Goal: Find specific page/section: Find specific page/section

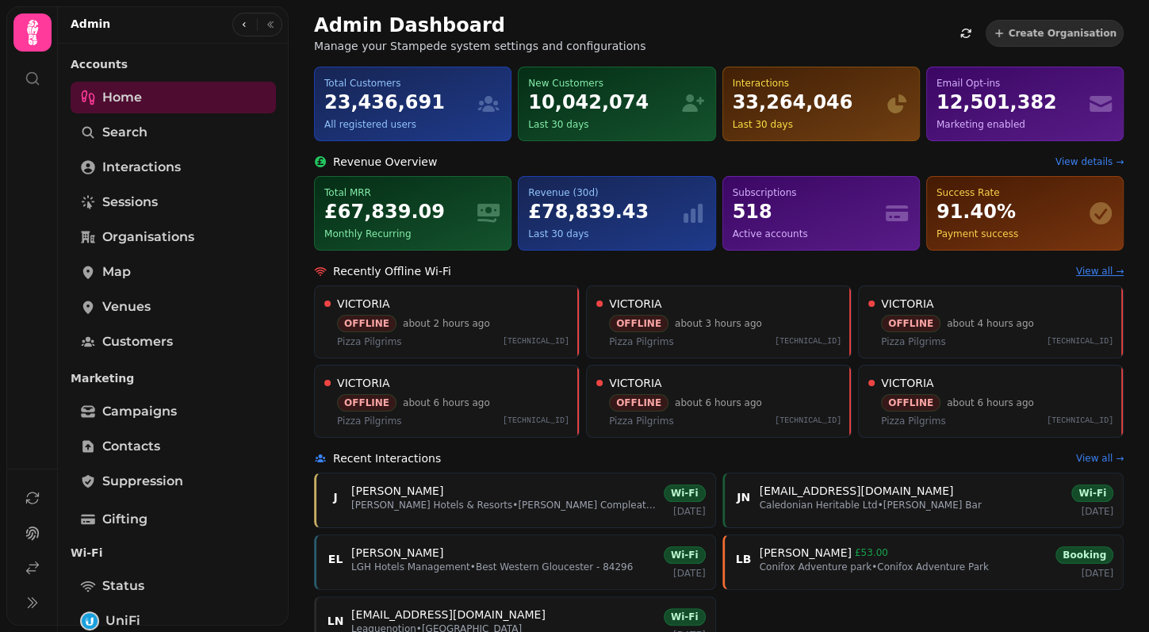
click at [1090, 269] on link "View all →" at bounding box center [1100, 271] width 48 height 13
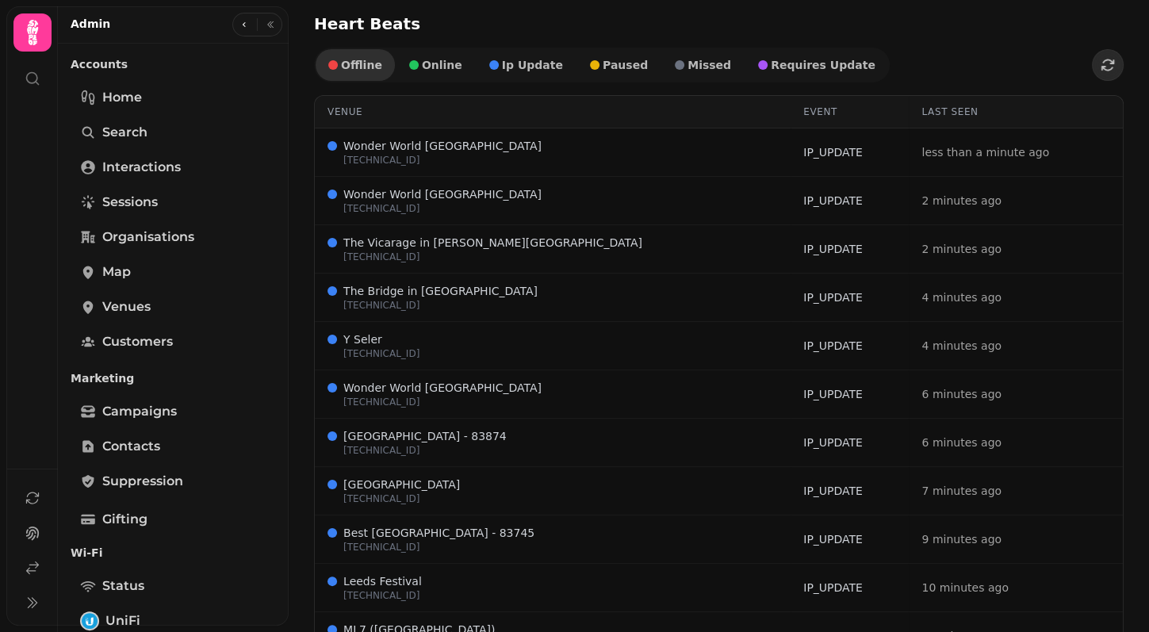
click at [368, 69] on span "offline" at bounding box center [361, 64] width 41 height 11
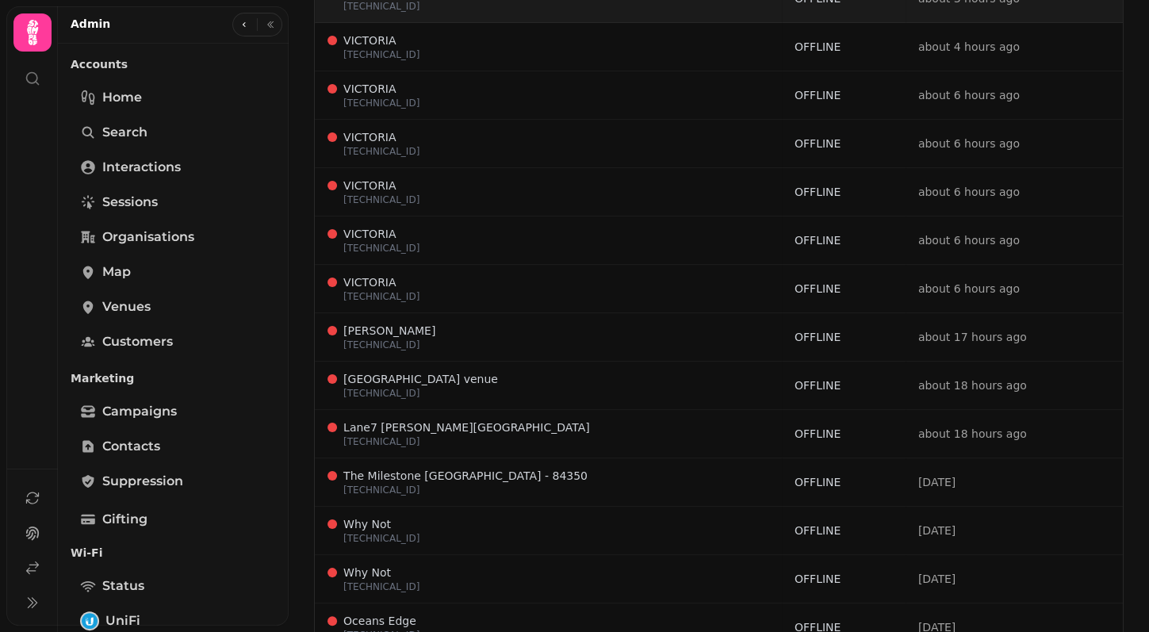
scroll to position [210, 0]
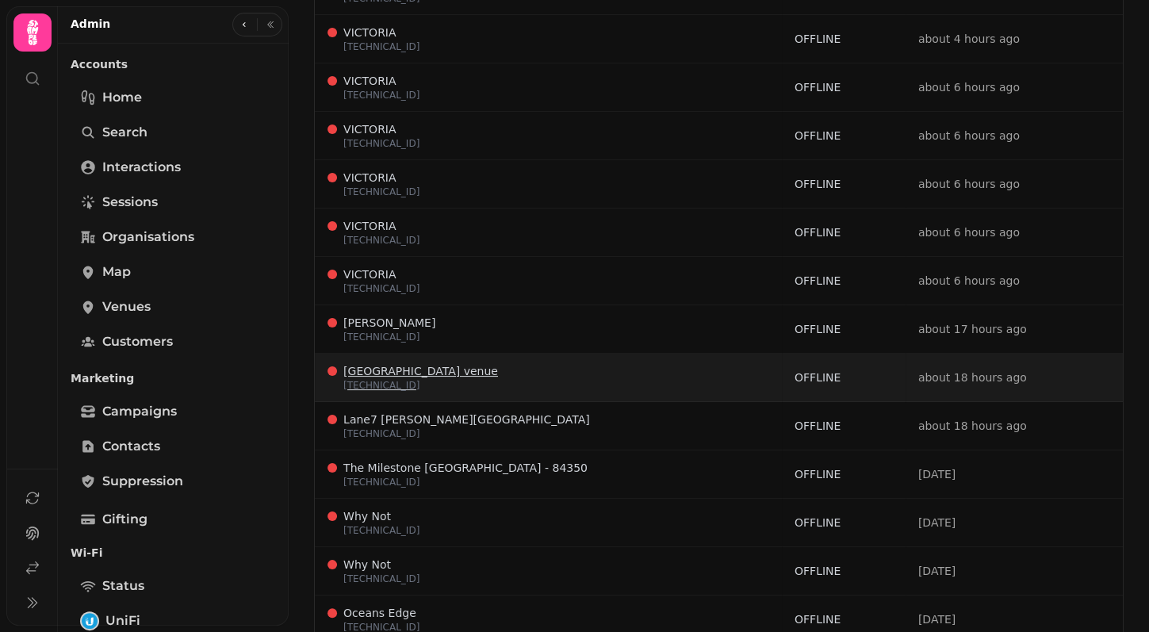
click at [418, 369] on span "Froyle Park venue" at bounding box center [420, 371] width 155 height 13
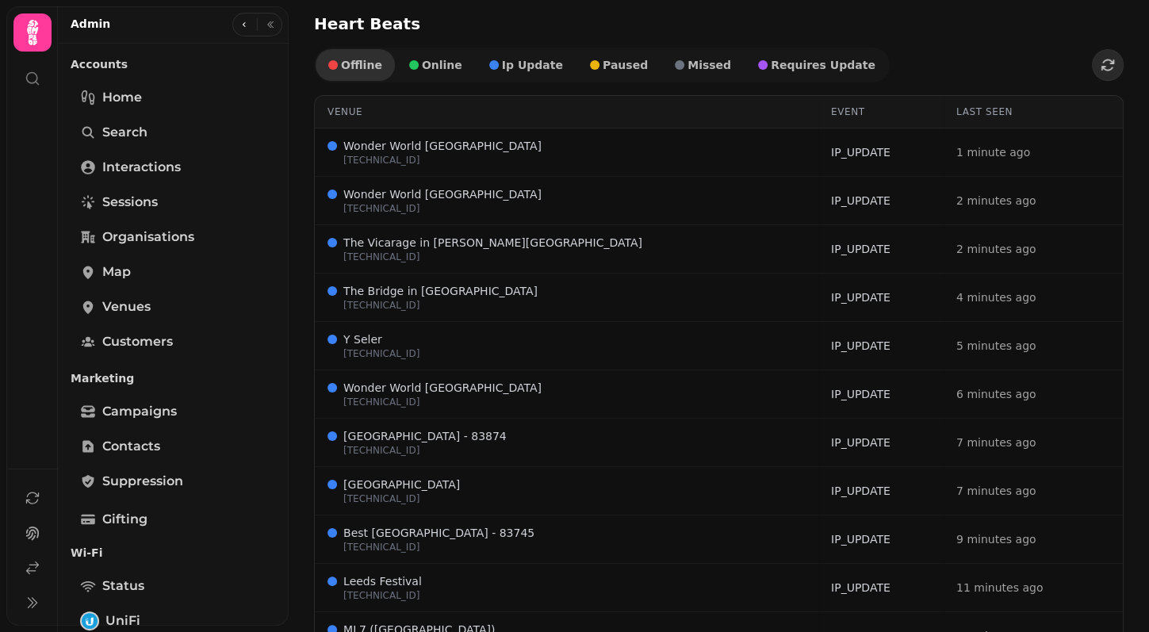
click at [386, 66] on button "offline" at bounding box center [355, 65] width 79 height 32
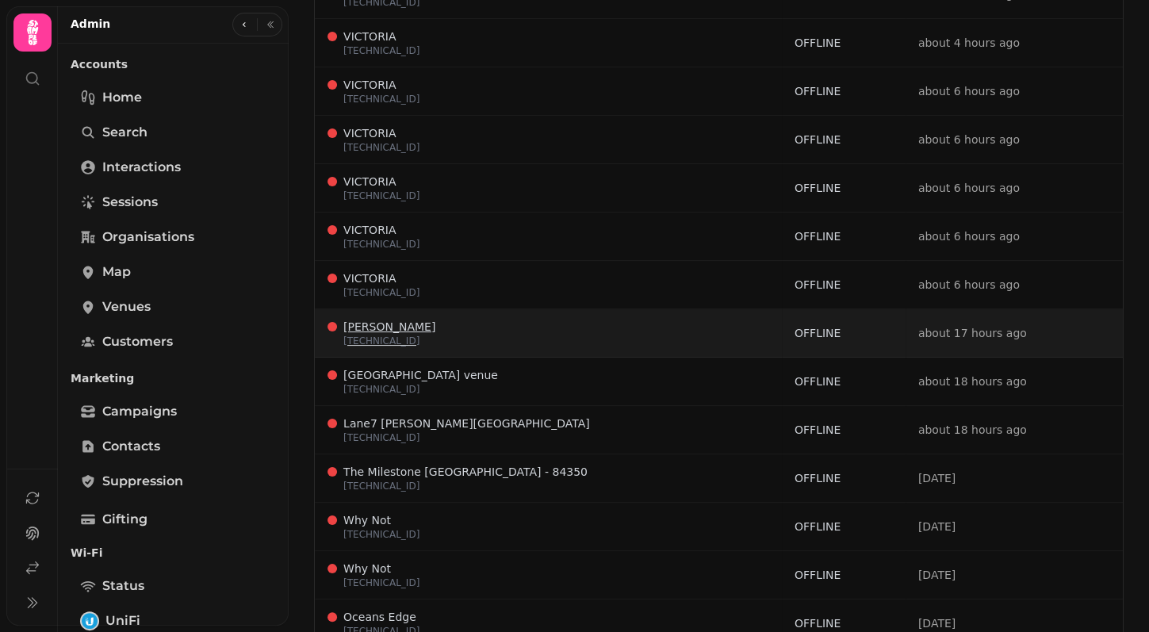
scroll to position [240, 0]
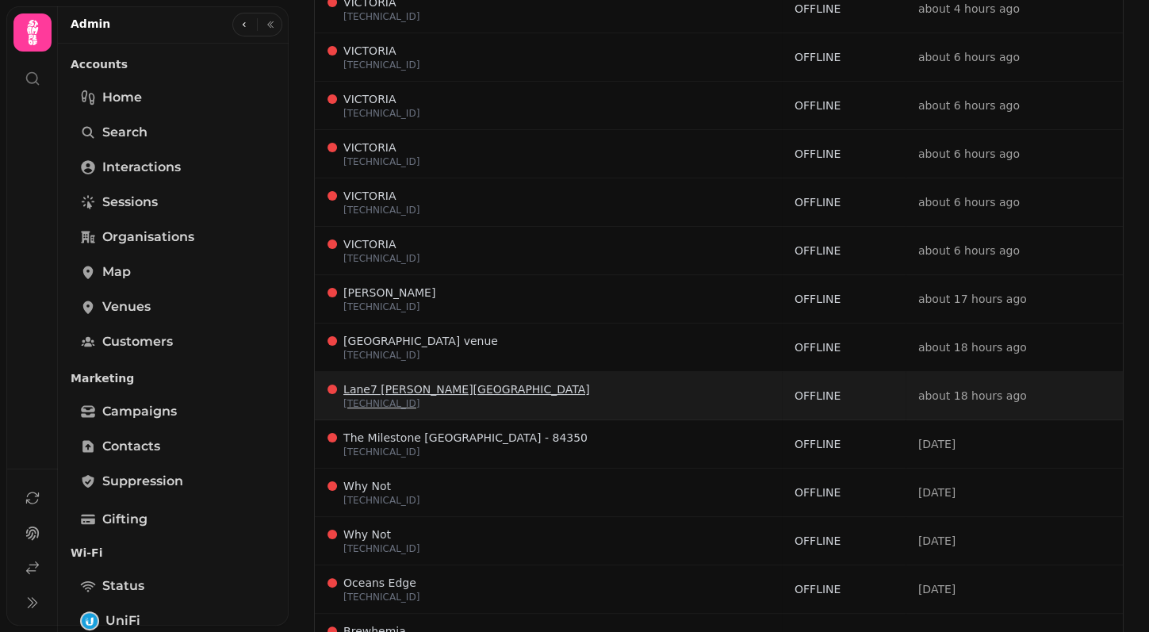
click at [409, 386] on span "Lane7 Milton Keynes" at bounding box center [466, 389] width 247 height 13
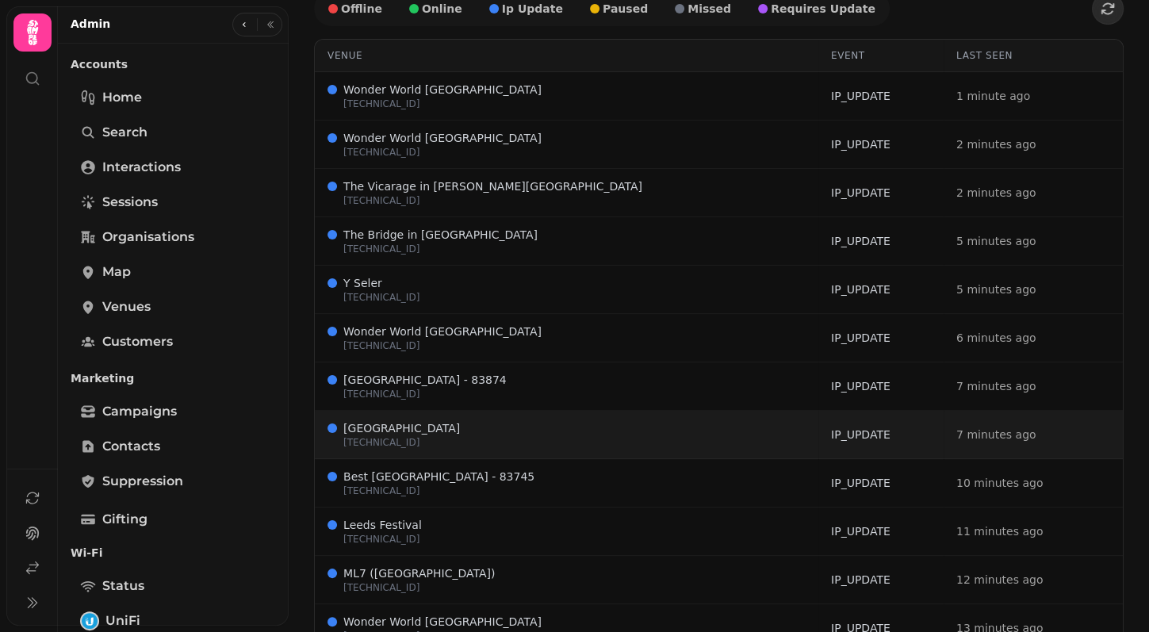
scroll to position [61, 0]
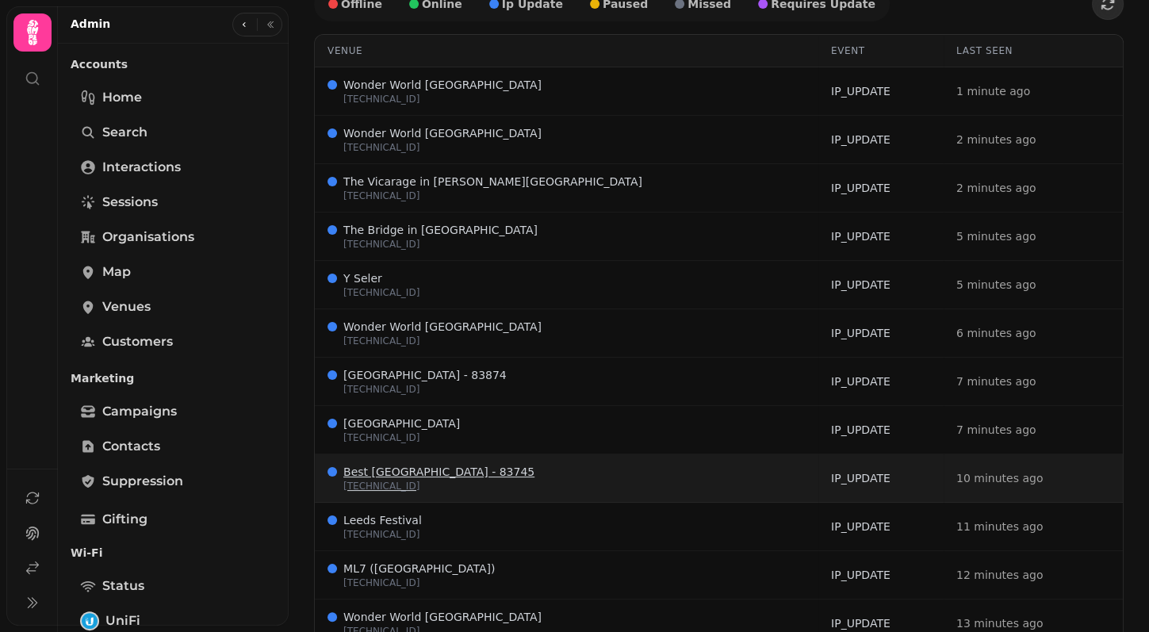
click at [388, 480] on p "195.226.136.132" at bounding box center [438, 486] width 191 height 13
click at [413, 480] on p "195.226.136.132" at bounding box center [438, 486] width 191 height 13
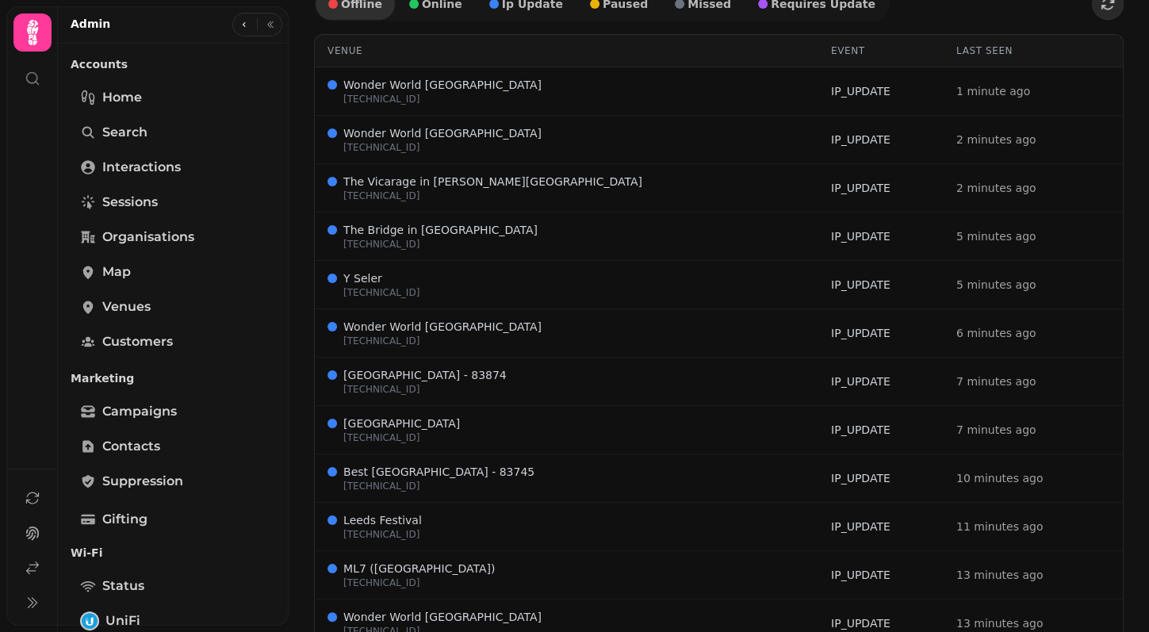
click at [340, 4] on span "offline" at bounding box center [355, 3] width 54 height 11
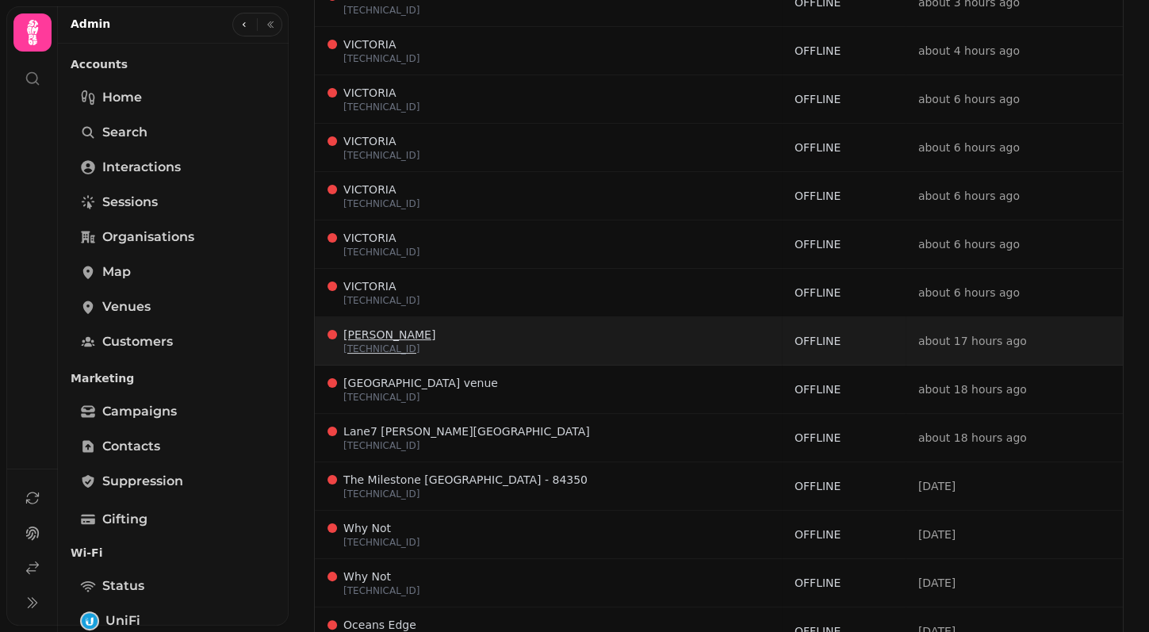
scroll to position [202, 0]
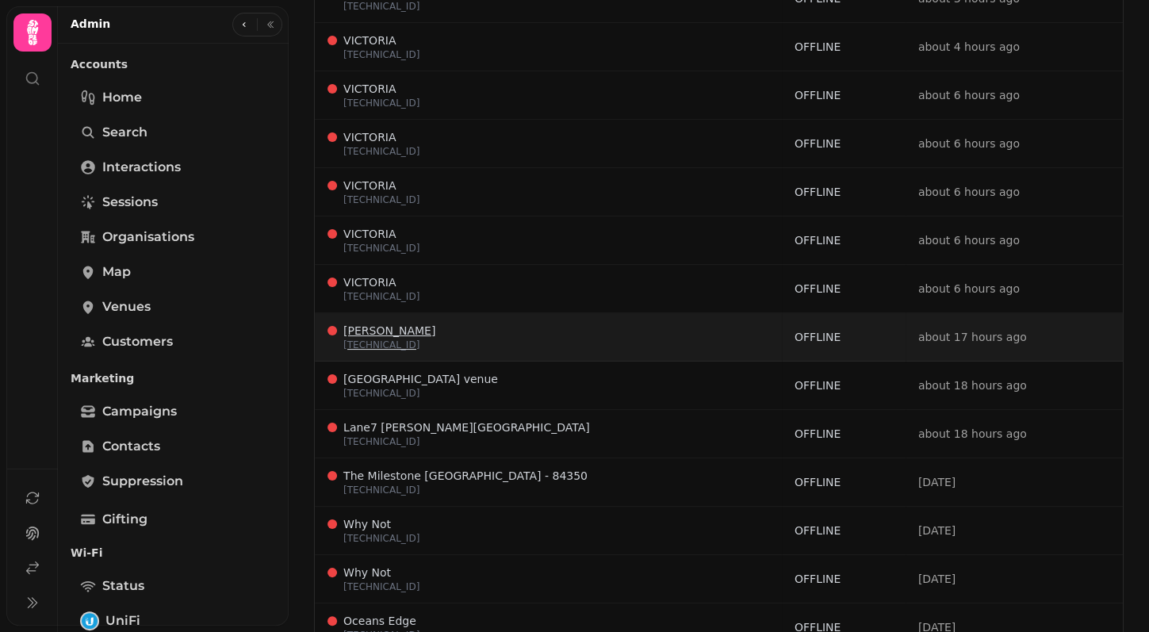
click at [370, 470] on span "The Milestone Peterborough Hotel - 84350" at bounding box center [465, 476] width 244 height 13
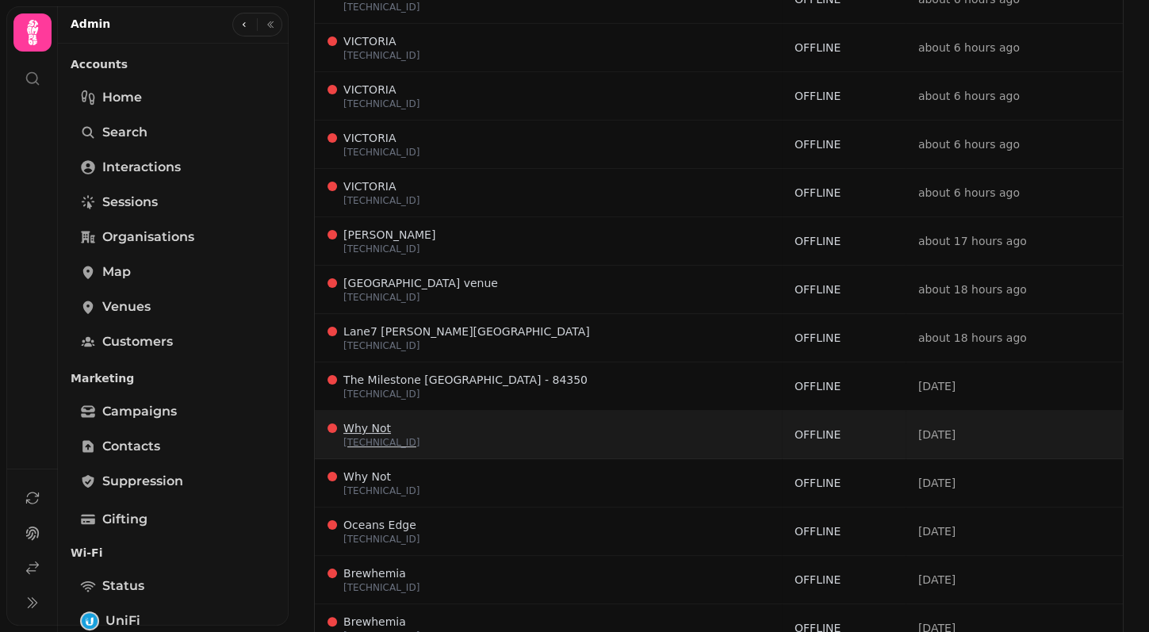
scroll to position [300, 0]
click at [375, 435] on p "86.111.160.90" at bounding box center [381, 441] width 76 height 13
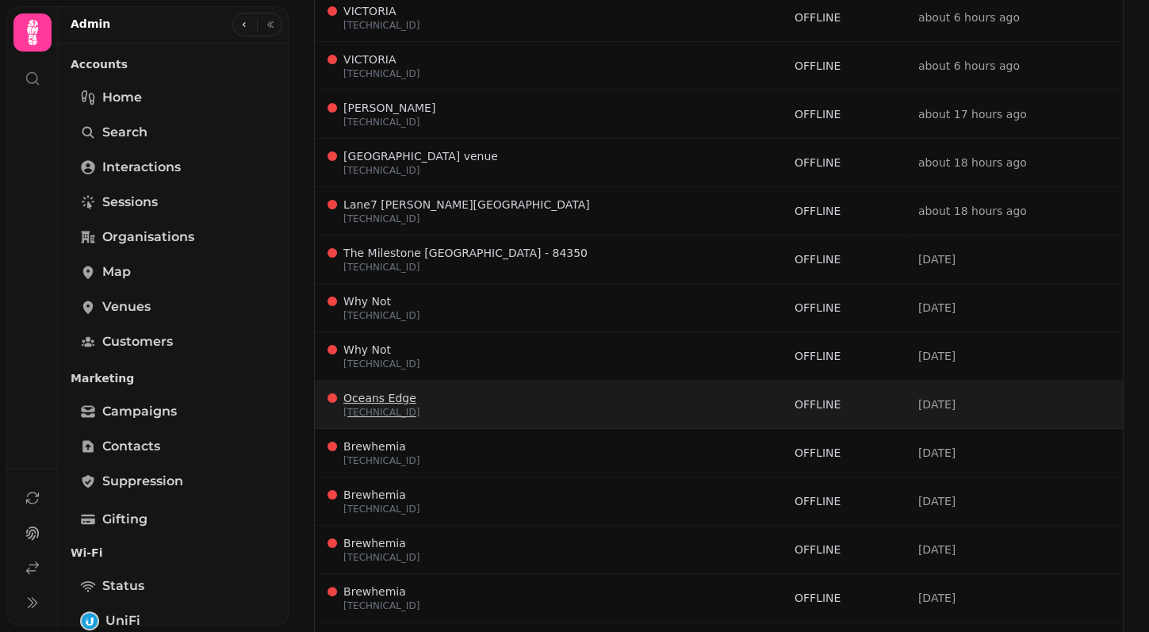
scroll to position [437, 0]
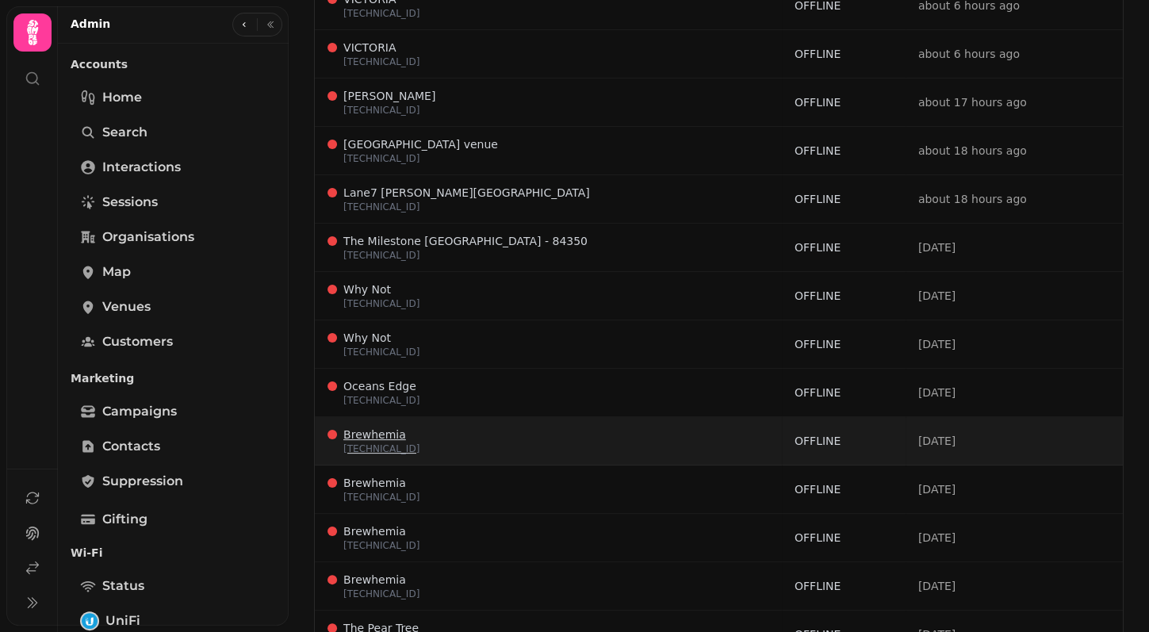
click at [375, 446] on p "31.216.13.73" at bounding box center [381, 449] width 76 height 13
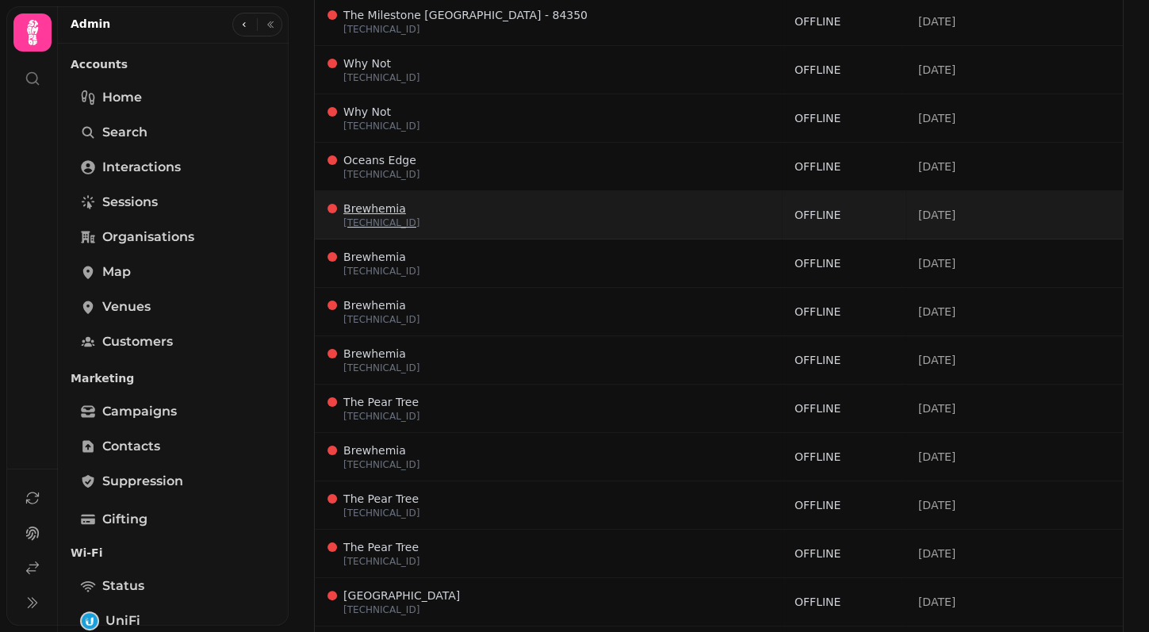
scroll to position [669, 0]
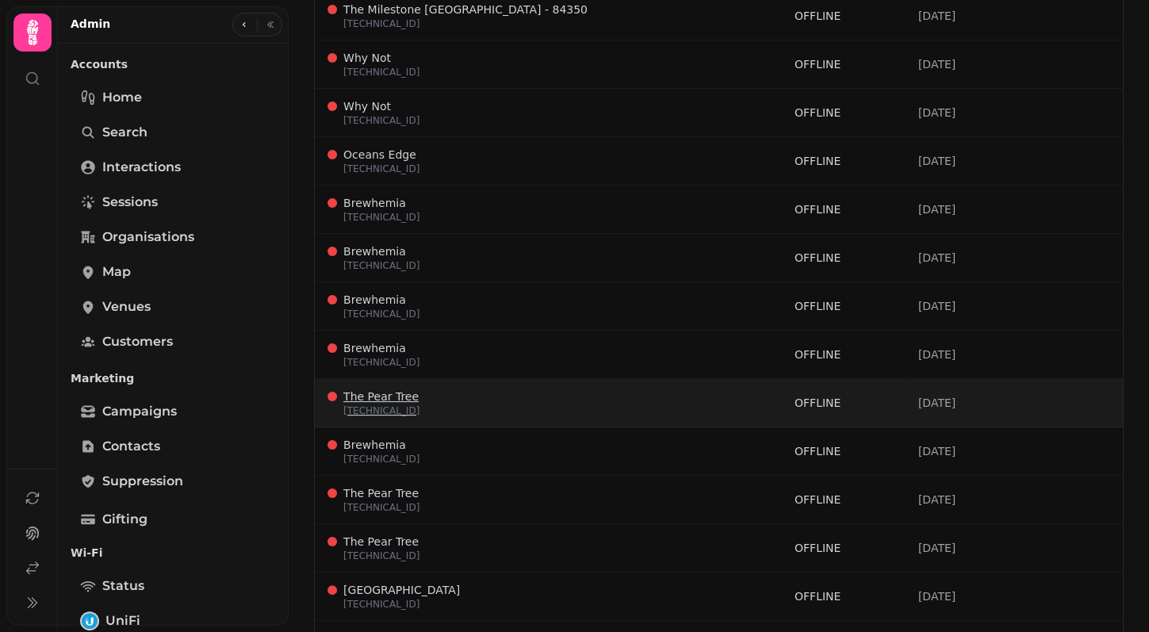
click at [391, 405] on p "31.216.2.10" at bounding box center [381, 411] width 76 height 13
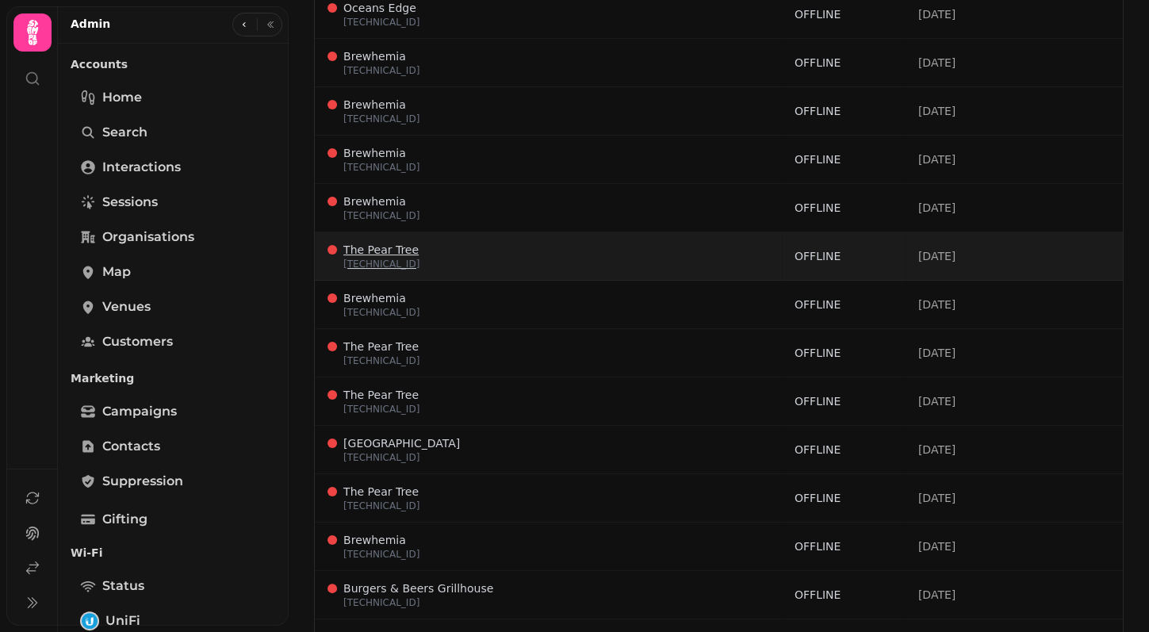
scroll to position [862, 0]
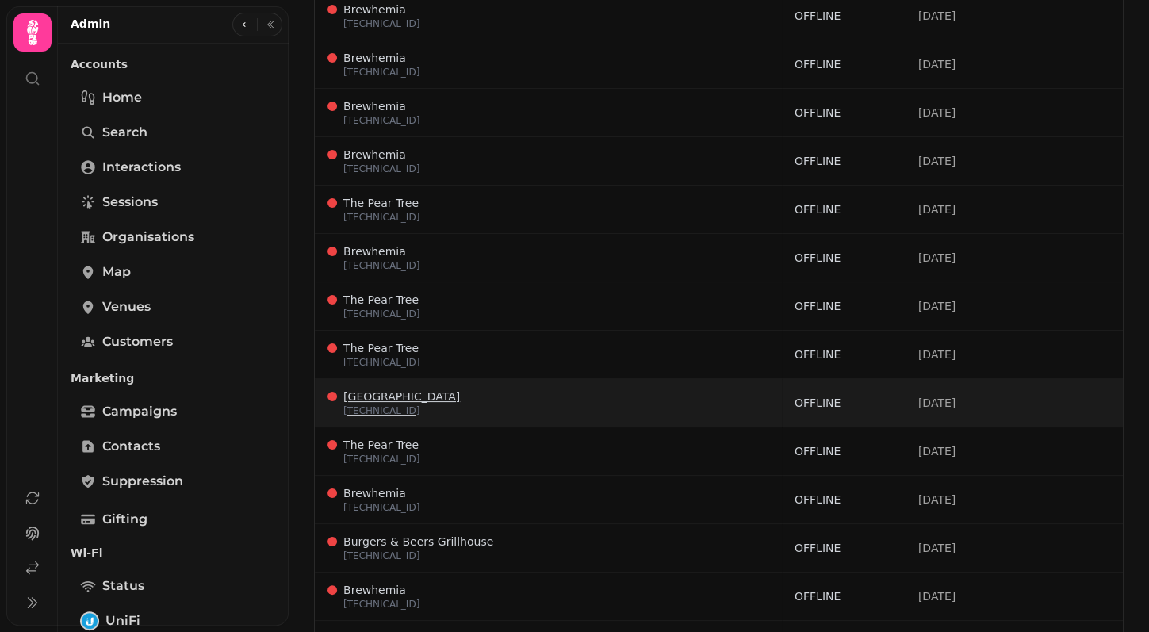
click at [407, 390] on span "Lane7 London Victoria" at bounding box center [401, 396] width 117 height 13
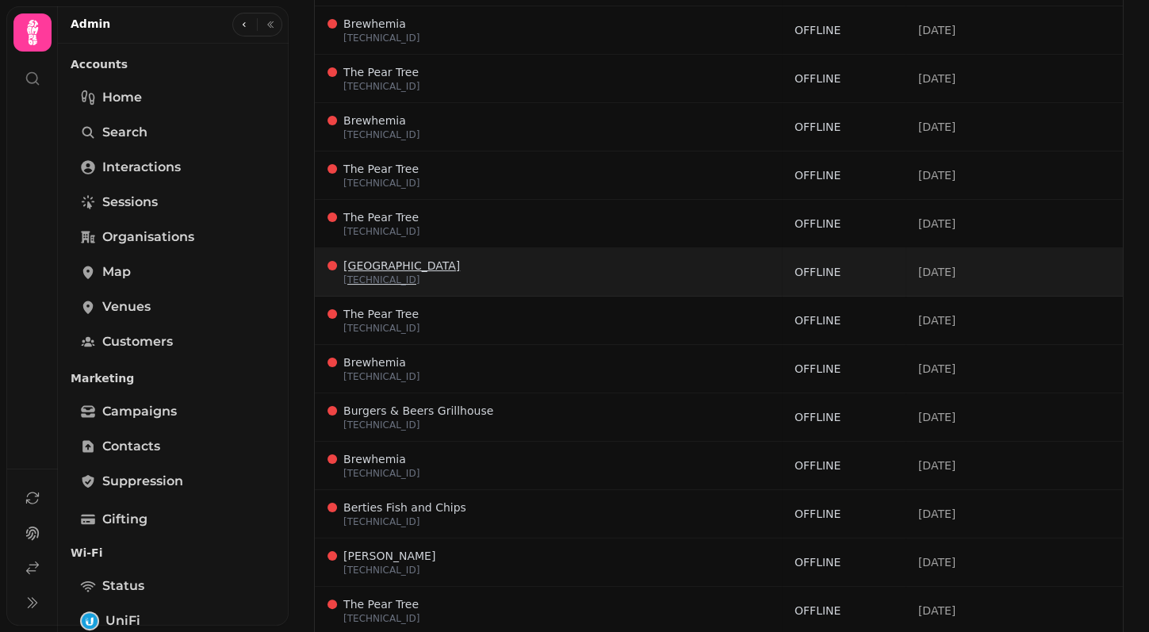
scroll to position [1002, 0]
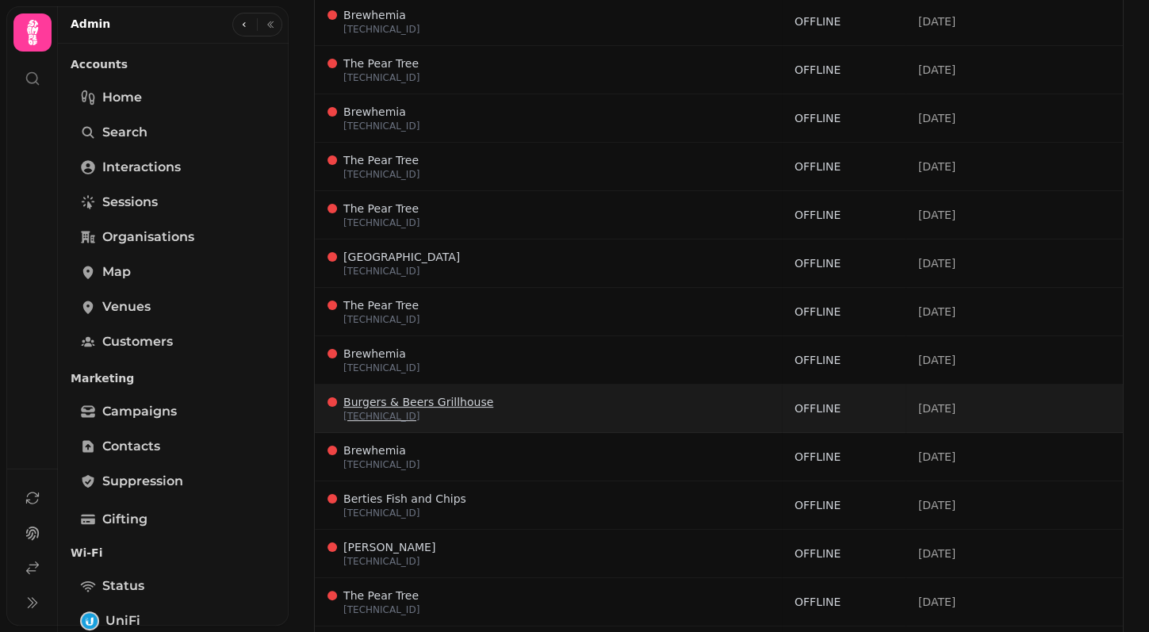
click at [418, 396] on span "Burgers & Beers Grillhouse" at bounding box center [418, 402] width 150 height 13
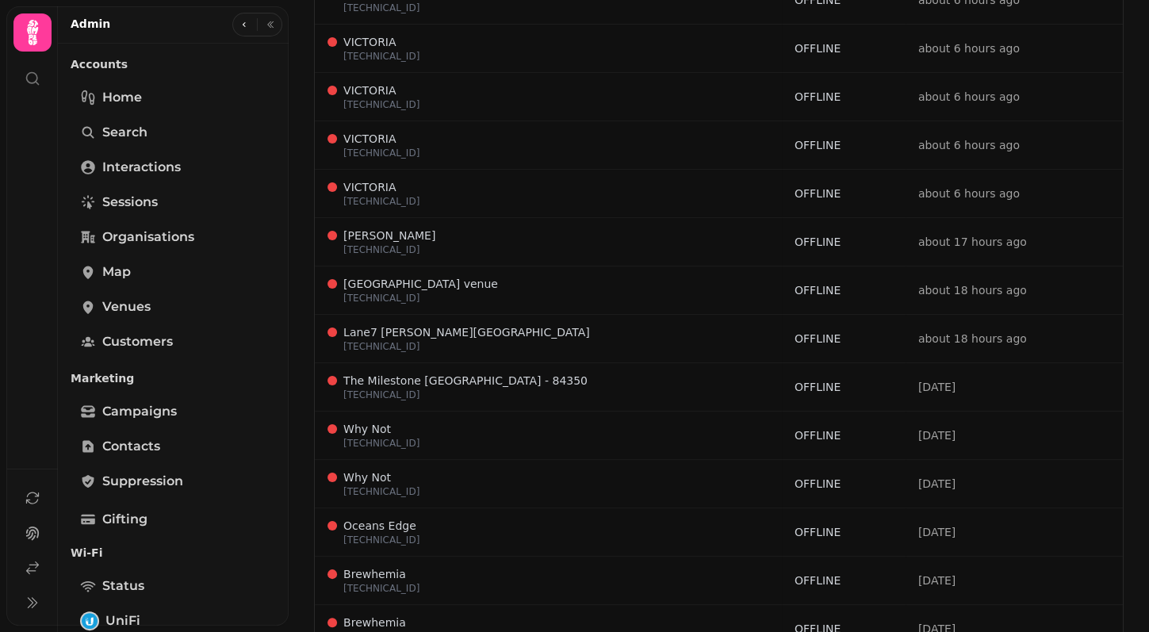
scroll to position [0, 0]
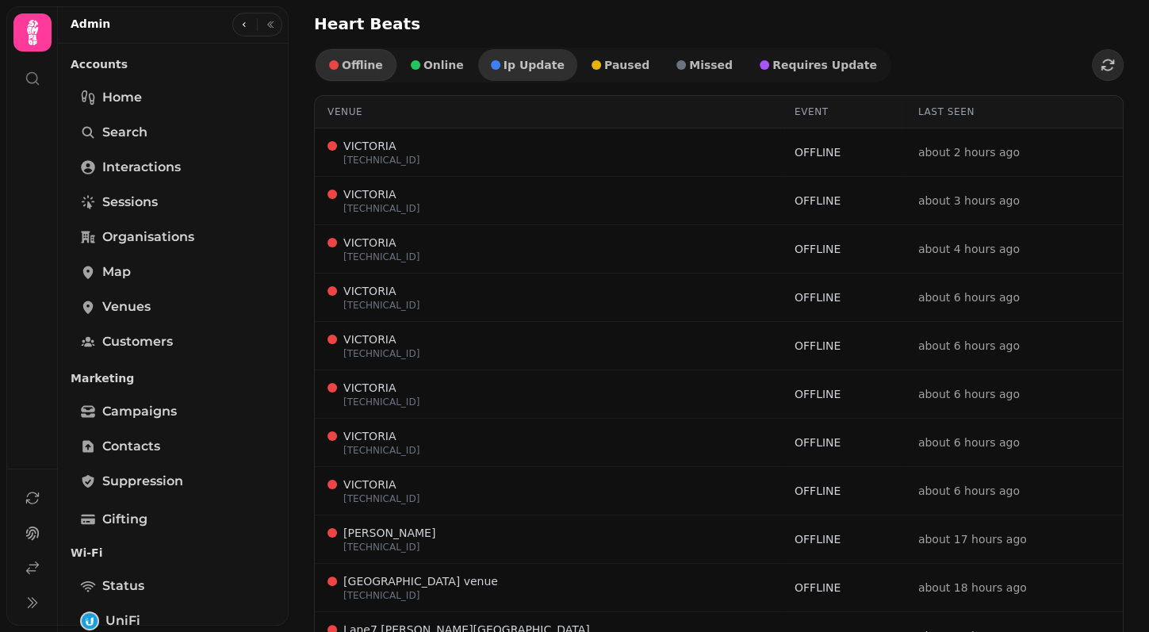
click at [517, 64] on span "ip update" at bounding box center [534, 64] width 61 height 11
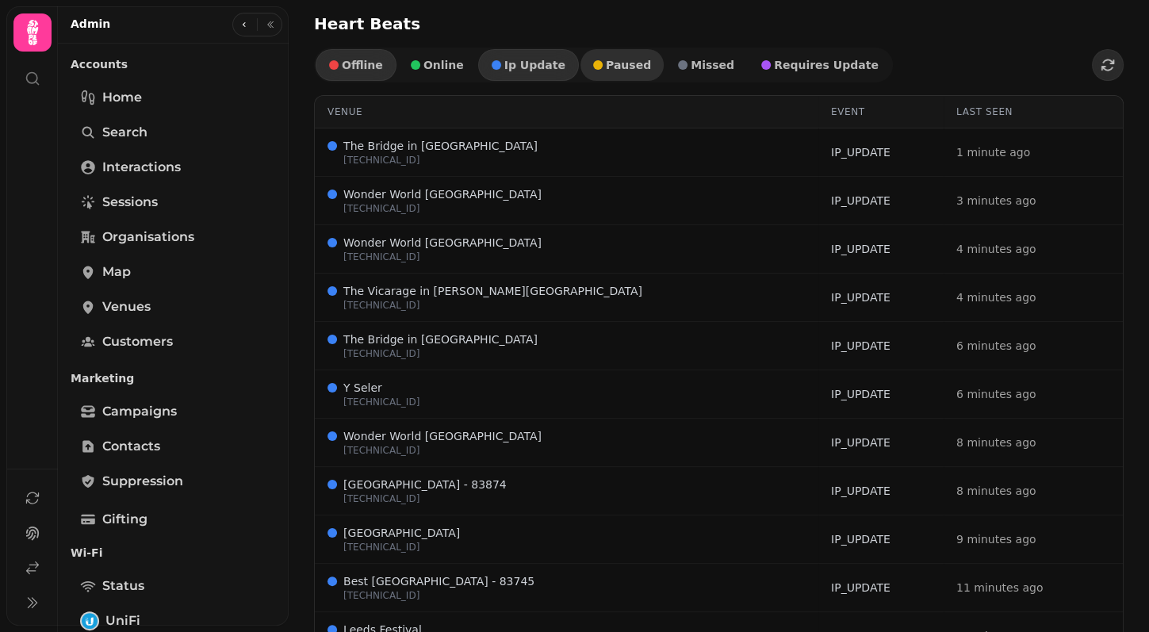
click at [606, 62] on span "paused" at bounding box center [628, 64] width 45 height 11
click at [680, 63] on div "button" at bounding box center [685, 65] width 10 height 10
click at [777, 68] on span "requires update" at bounding box center [829, 64] width 105 height 11
click at [505, 71] on button "ip update" at bounding box center [528, 65] width 101 height 32
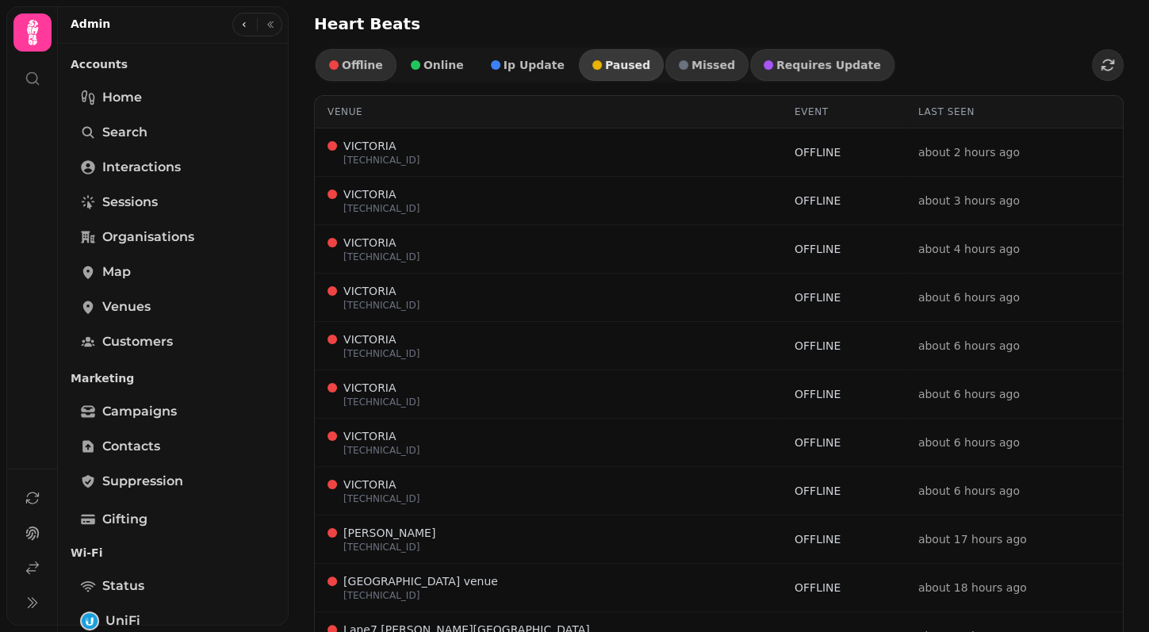
click at [593, 64] on div "button" at bounding box center [598, 65] width 10 height 10
click at [677, 64] on div "button" at bounding box center [682, 65] width 10 height 10
click at [366, 67] on span "offline" at bounding box center [362, 64] width 41 height 11
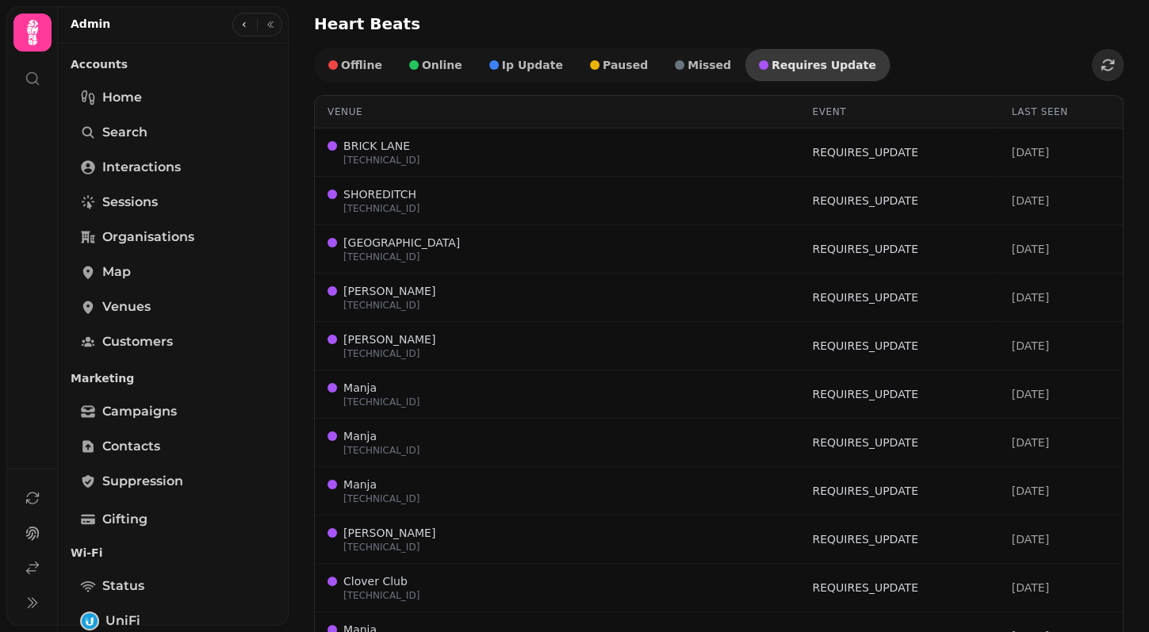
click at [772, 59] on span "requires update" at bounding box center [824, 64] width 105 height 11
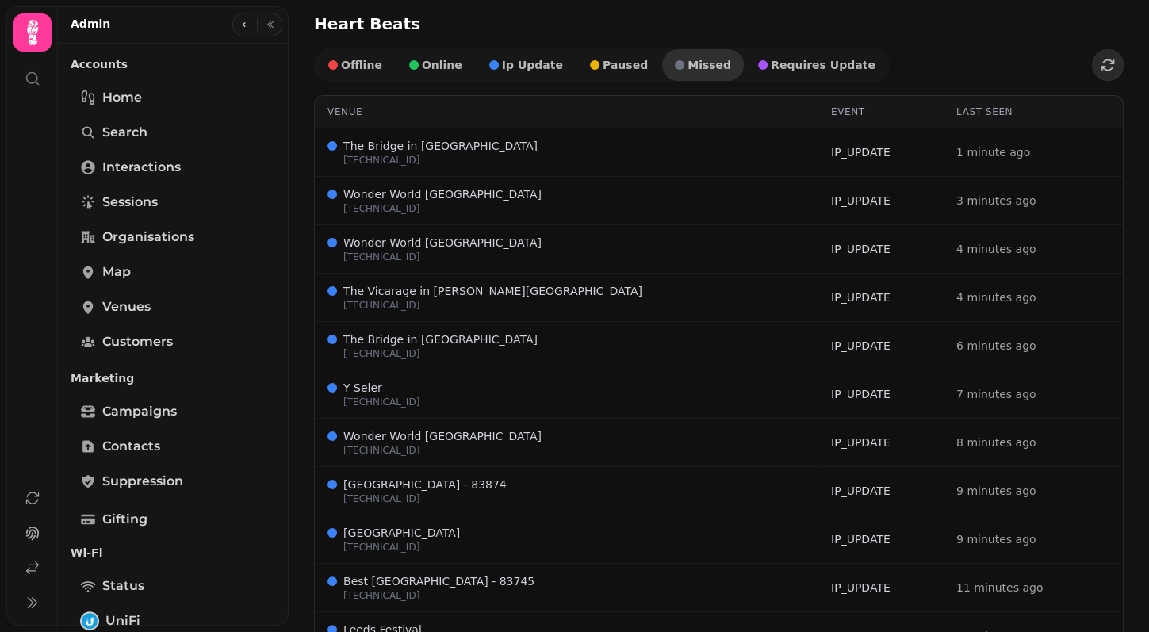
click at [700, 65] on button "missed" at bounding box center [703, 65] width 82 height 32
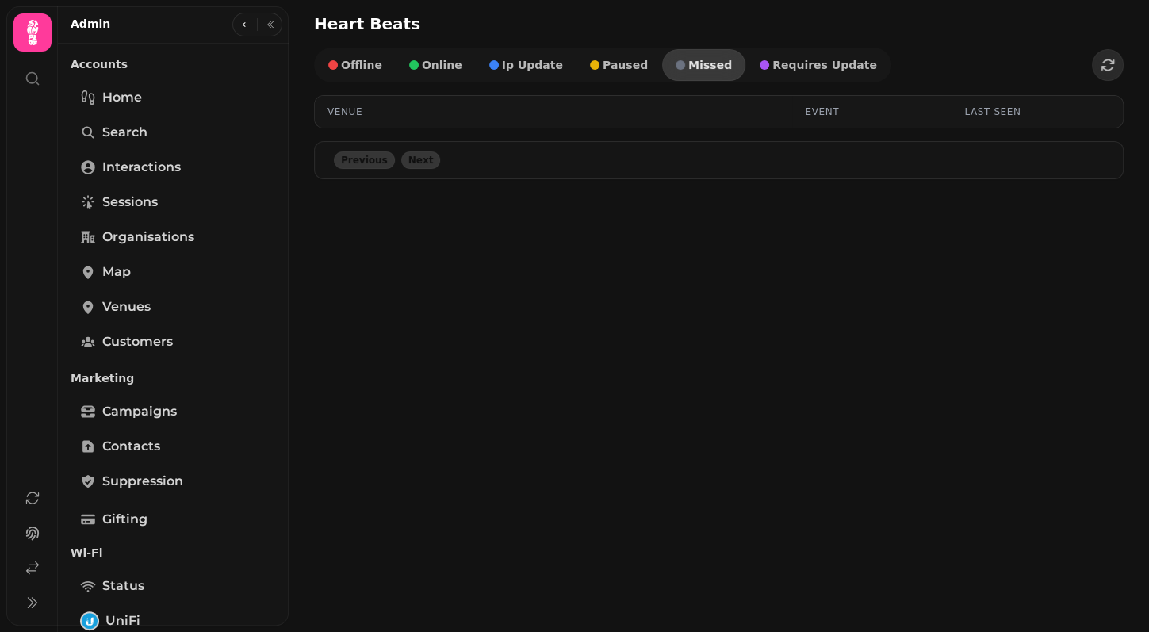
click at [689, 65] on span "missed" at bounding box center [711, 64] width 44 height 11
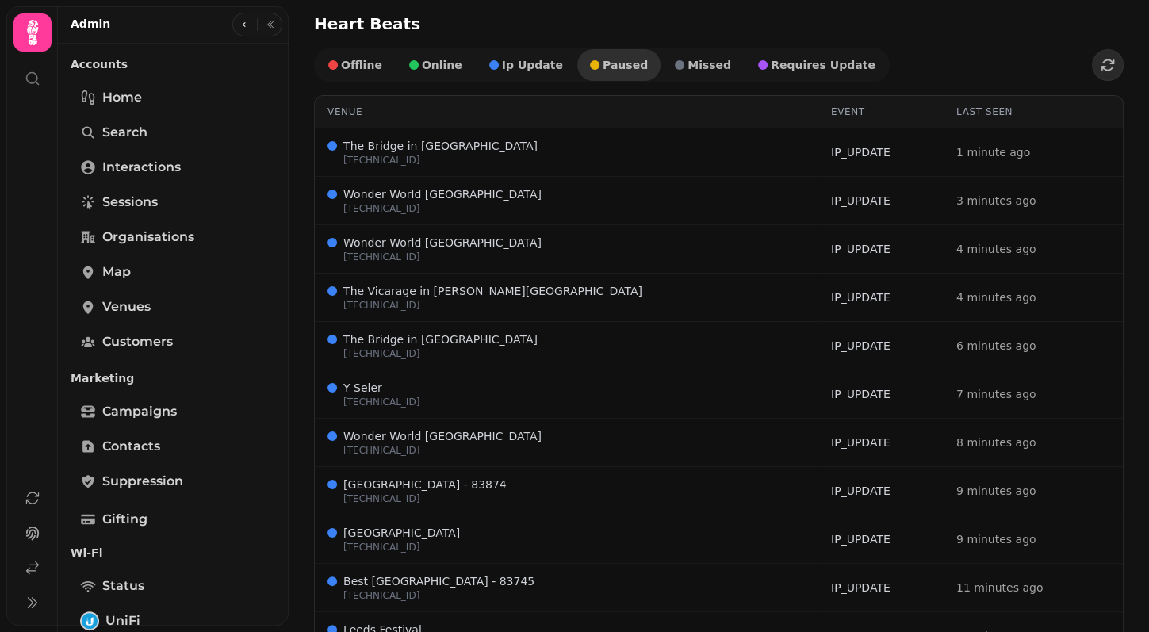
click at [603, 68] on span "paused" at bounding box center [625, 64] width 45 height 11
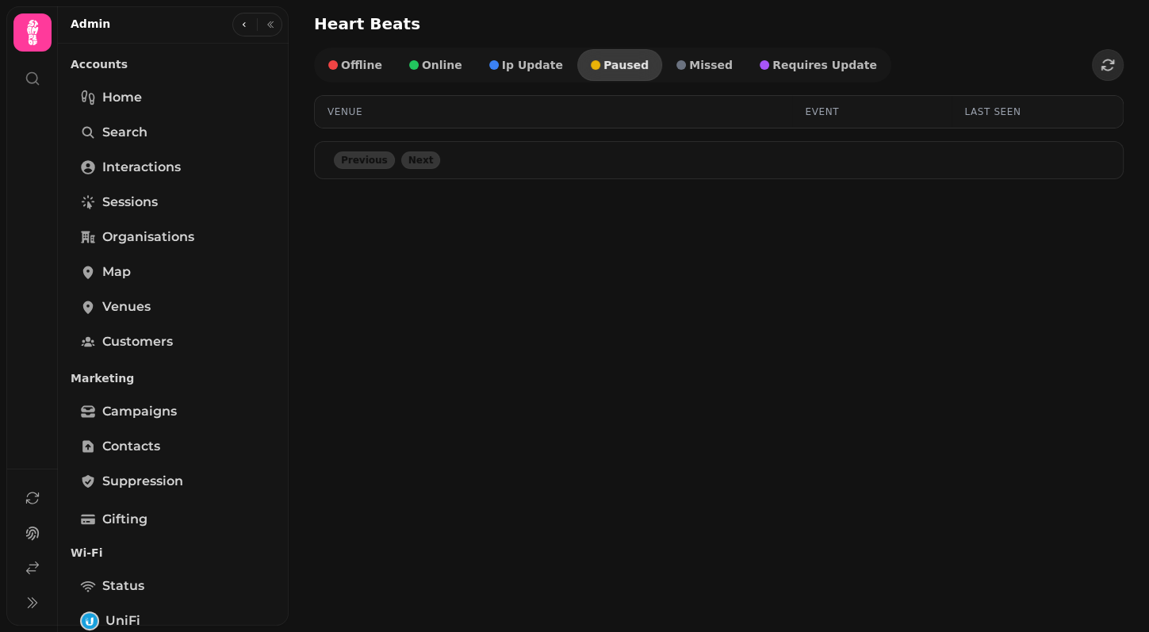
click at [604, 68] on span "paused" at bounding box center [626, 64] width 45 height 11
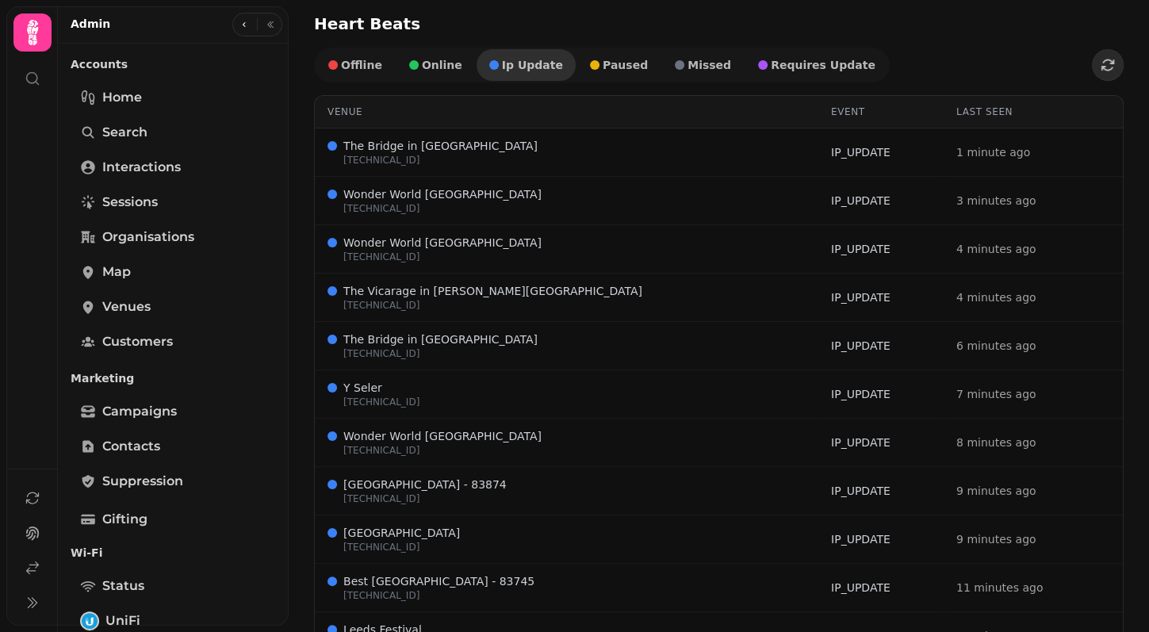
click at [518, 75] on button "ip update" at bounding box center [526, 65] width 99 height 32
click at [518, 75] on button "ip update" at bounding box center [527, 65] width 101 height 32
click at [451, 71] on button "online" at bounding box center [436, 65] width 79 height 32
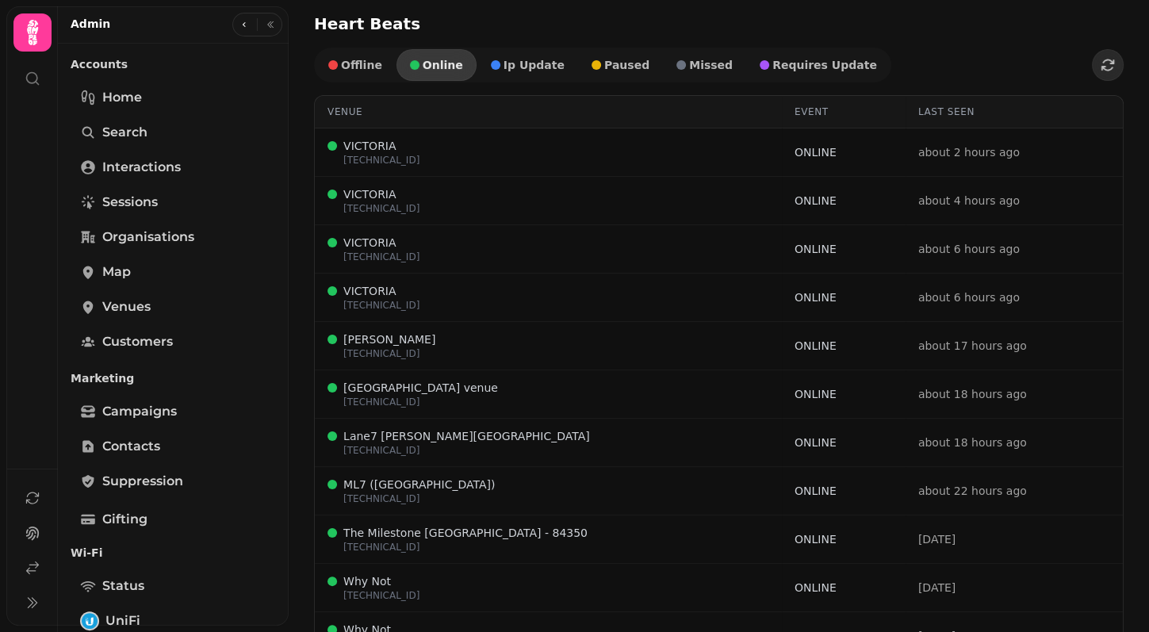
click at [451, 71] on button "online" at bounding box center [437, 65] width 80 height 32
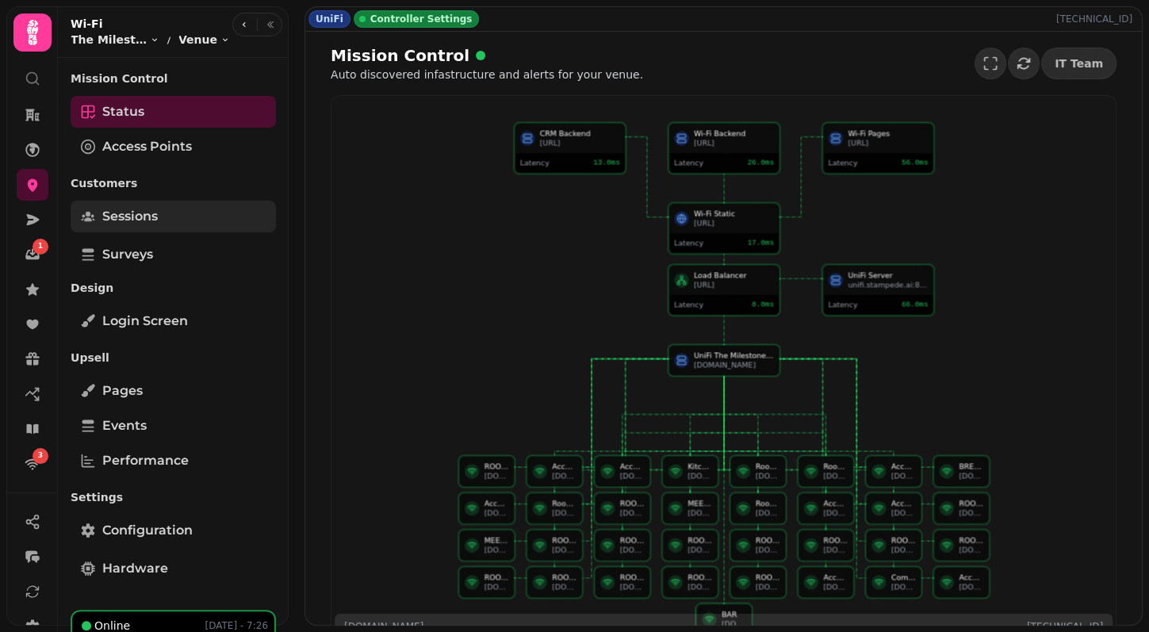
click at [128, 222] on span "Sessions" at bounding box center [130, 216] width 56 height 19
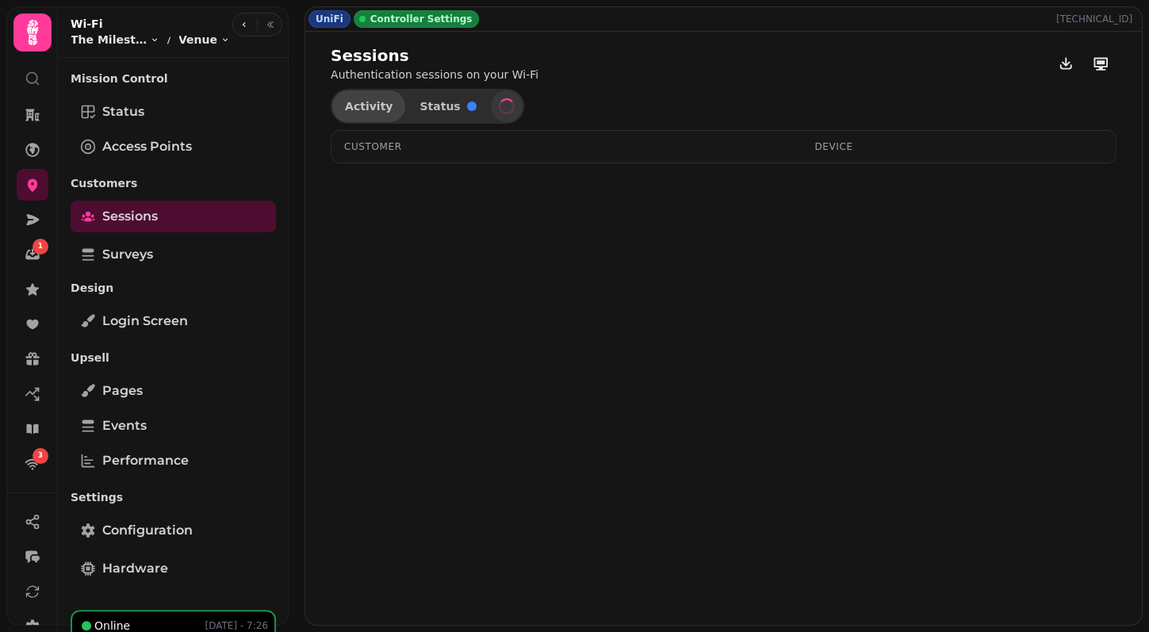
click at [362, 106] on span "Activity" at bounding box center [369, 106] width 48 height 11
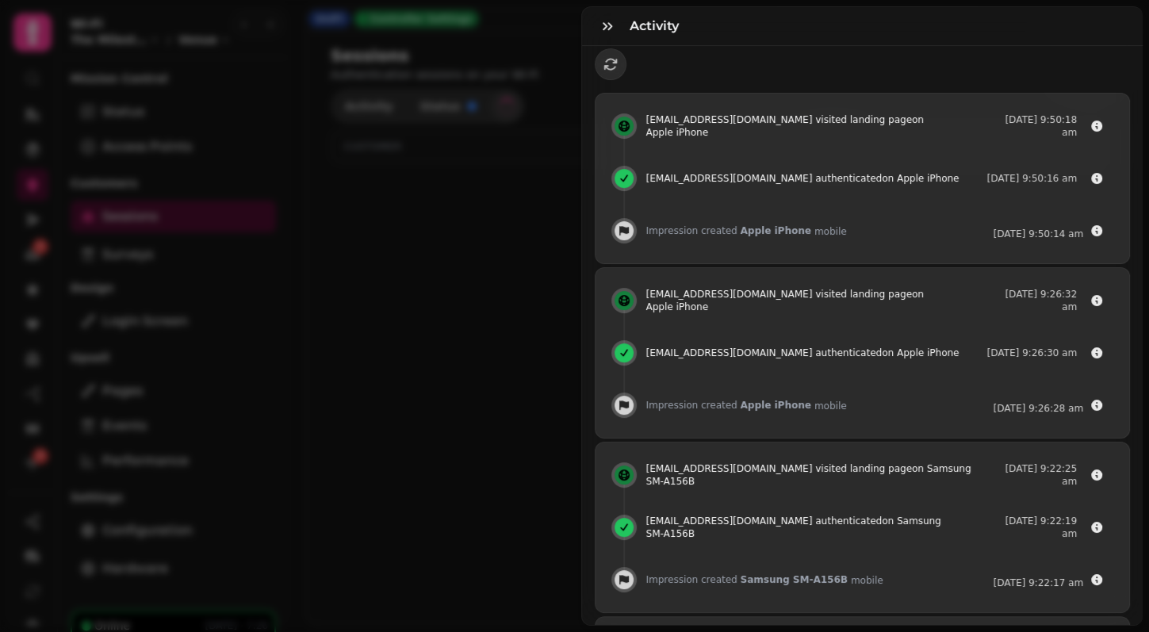
scroll to position [13, 0]
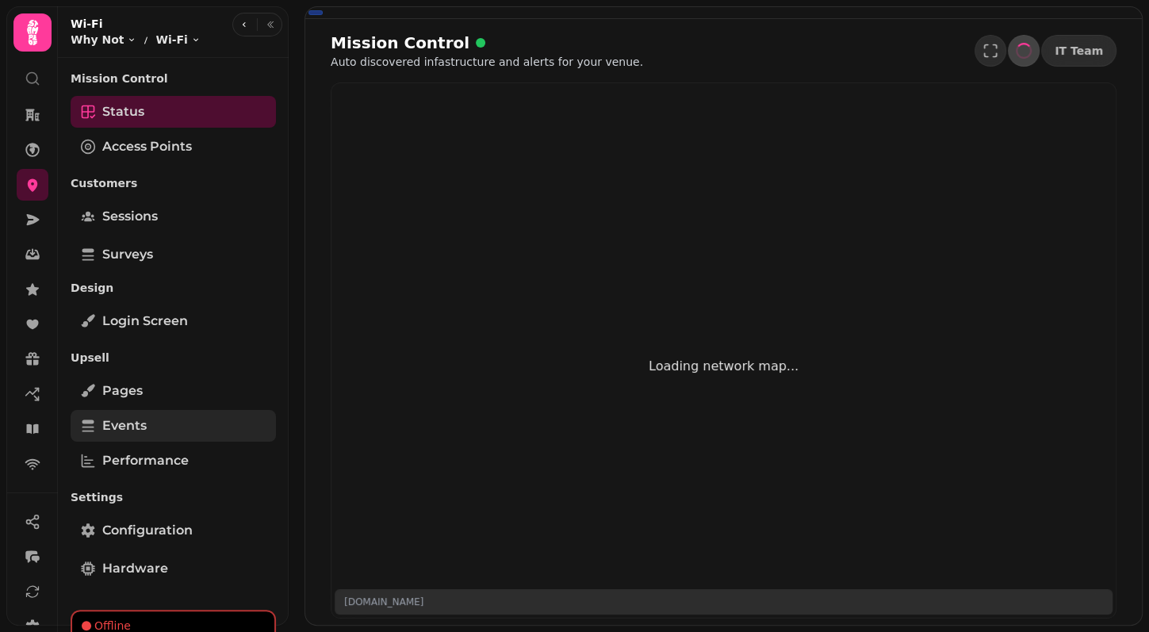
scroll to position [27, 0]
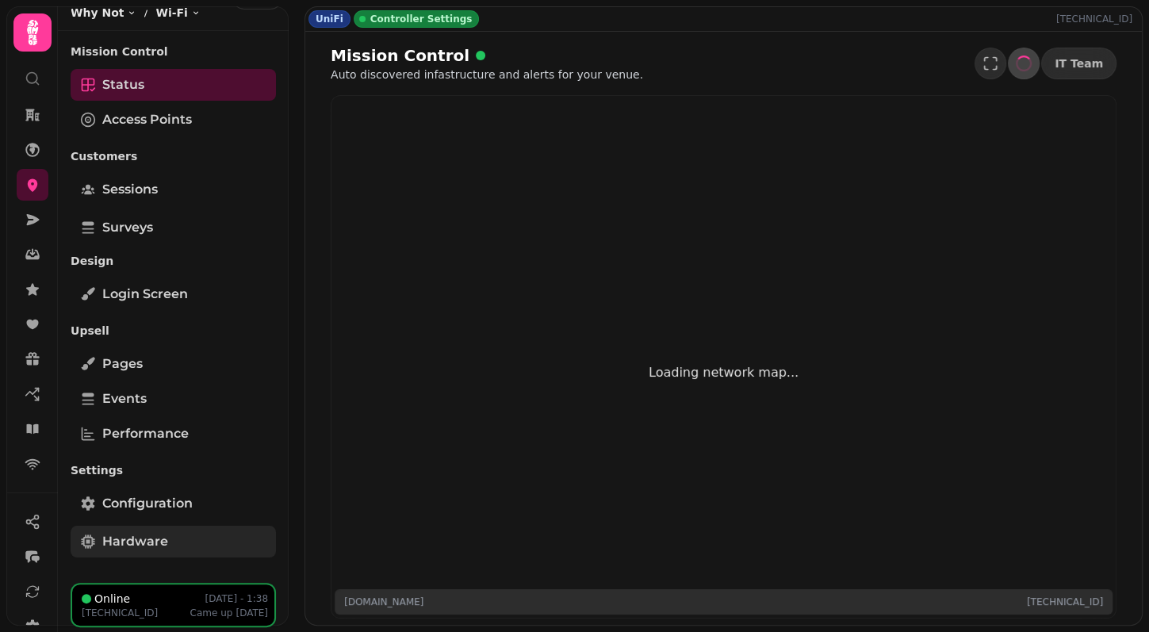
click at [171, 535] on link "Hardware" at bounding box center [173, 542] width 205 height 32
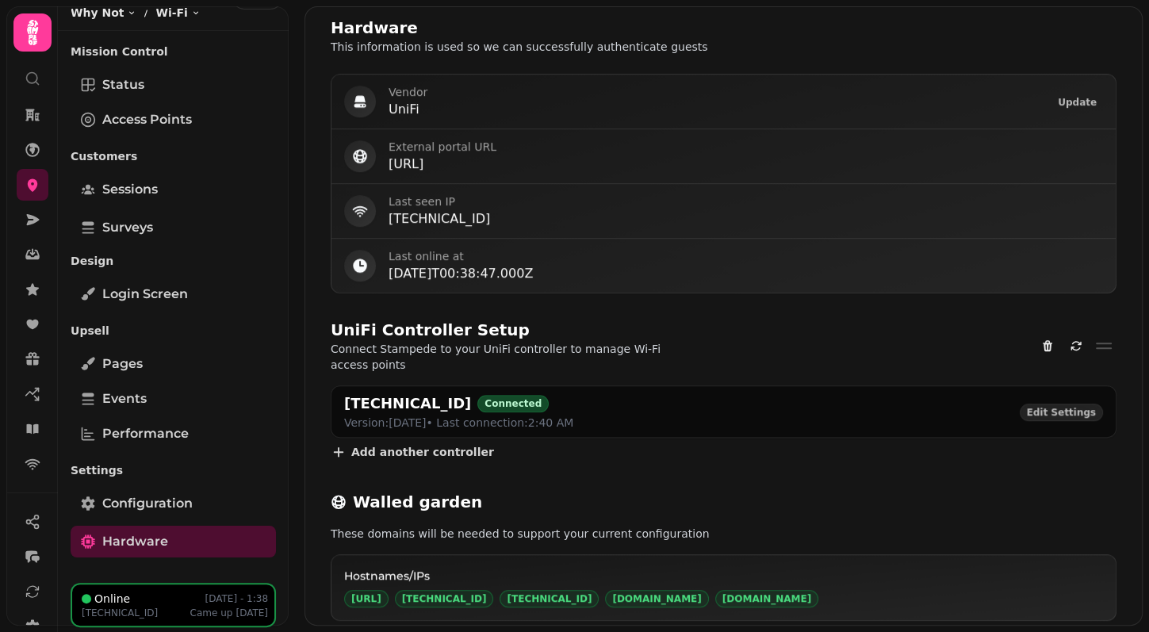
scroll to position [722, 0]
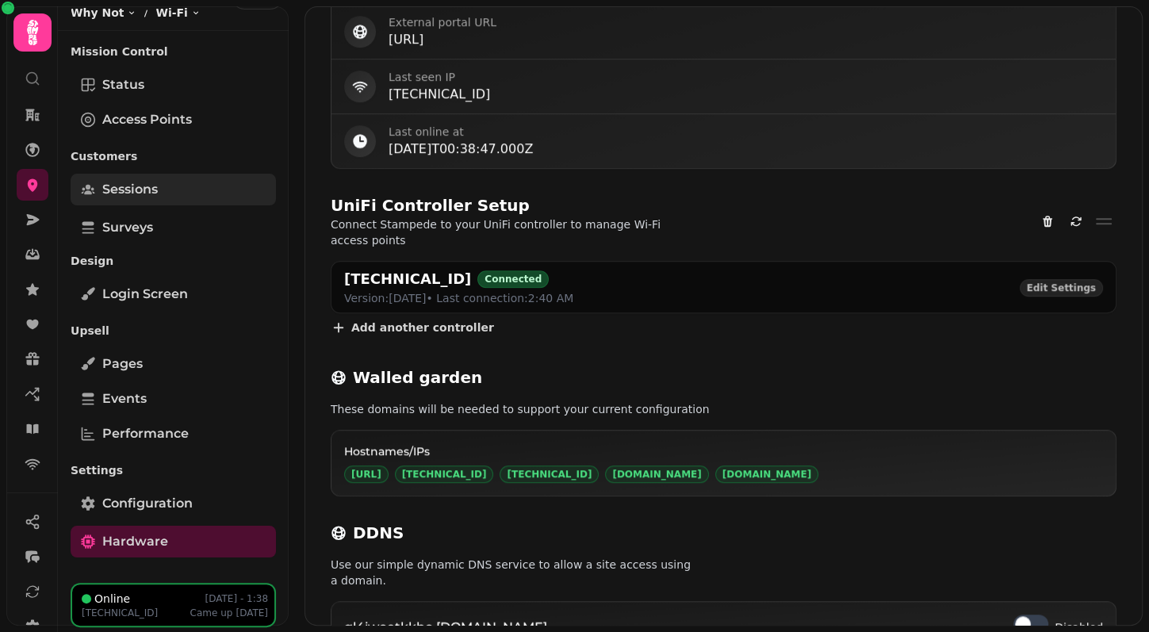
click at [153, 187] on span "Sessions" at bounding box center [130, 189] width 56 height 19
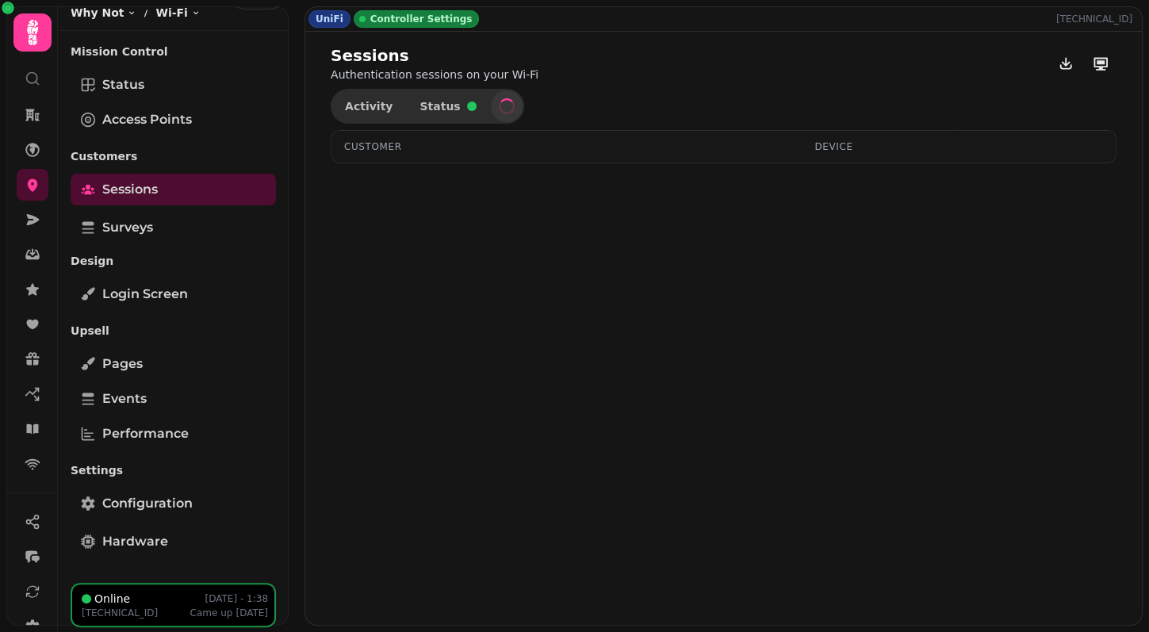
select select "**"
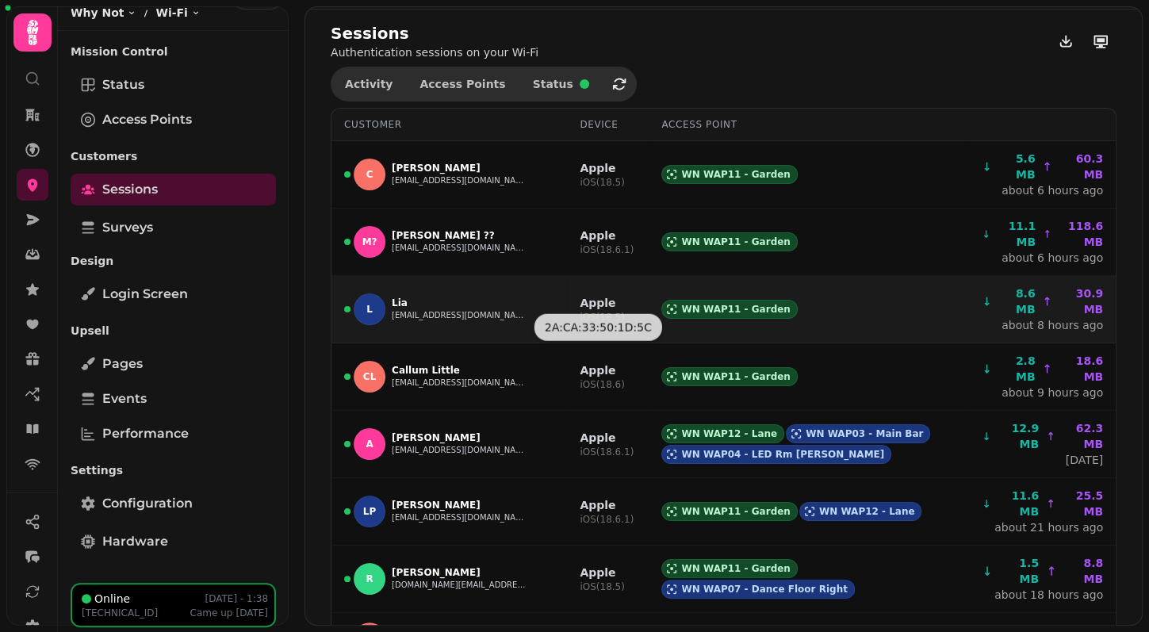
scroll to position [38, 0]
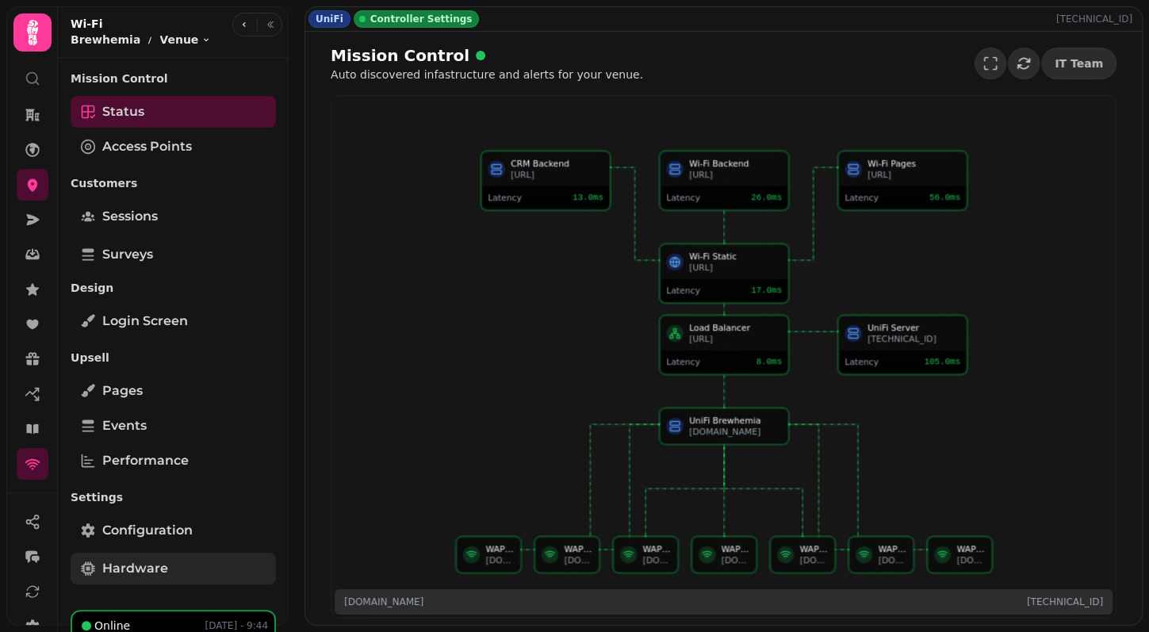
click at [134, 562] on span "Hardware" at bounding box center [135, 568] width 66 height 19
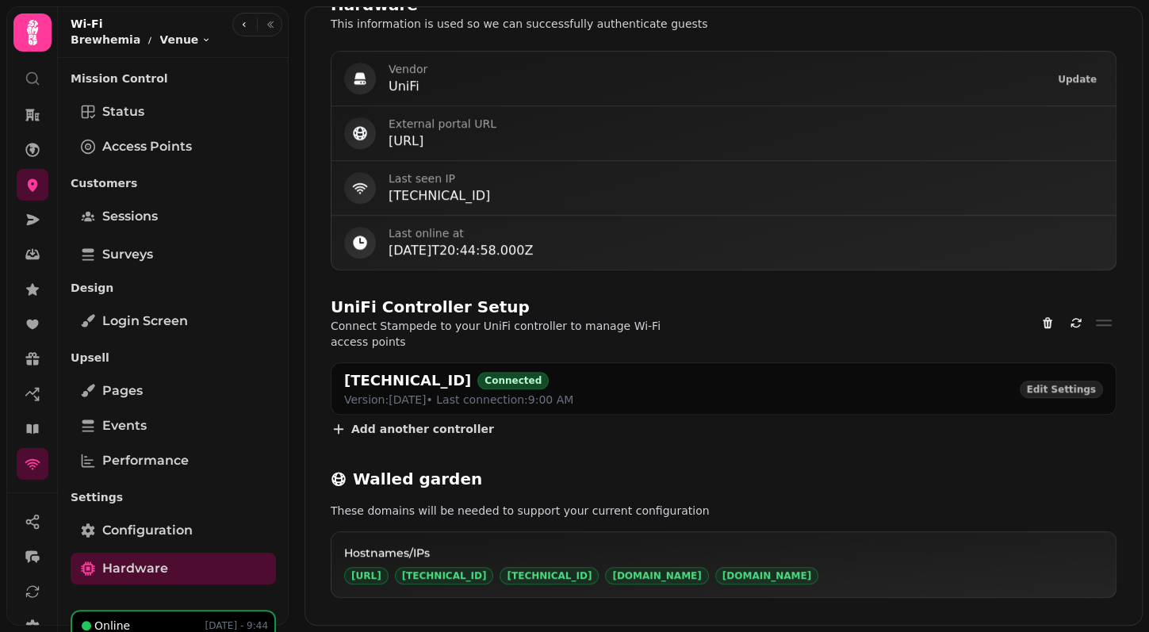
scroll to position [722, 0]
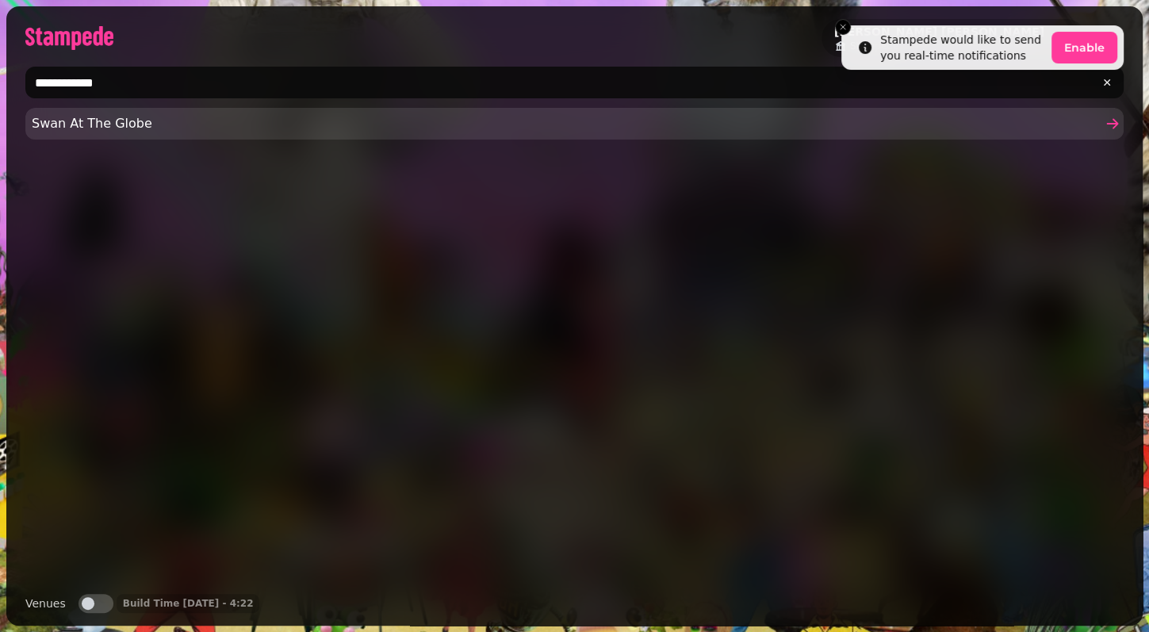
type input "**********"
click at [126, 126] on span "Swan At The Globe" at bounding box center [567, 123] width 1070 height 19
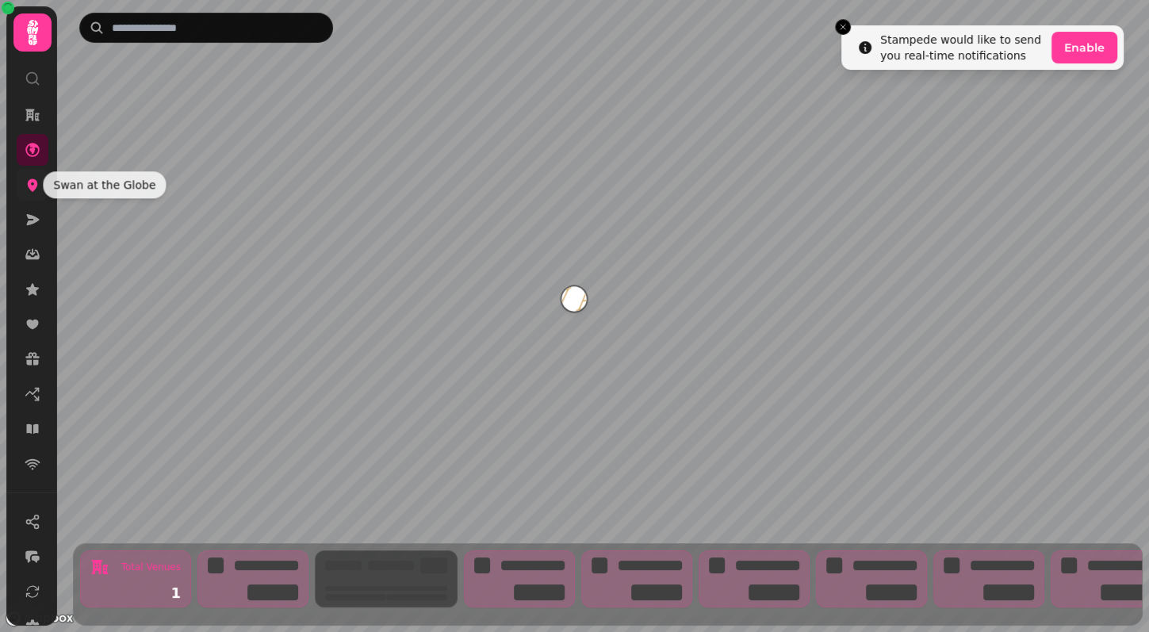
click at [35, 190] on icon at bounding box center [33, 185] width 16 height 16
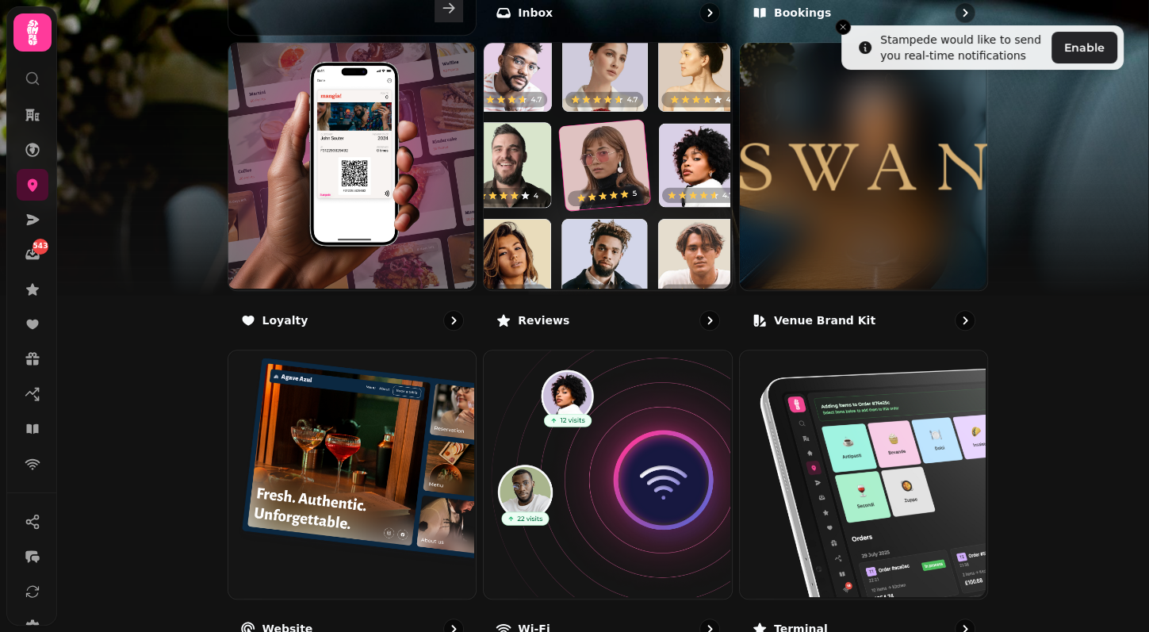
scroll to position [973, 0]
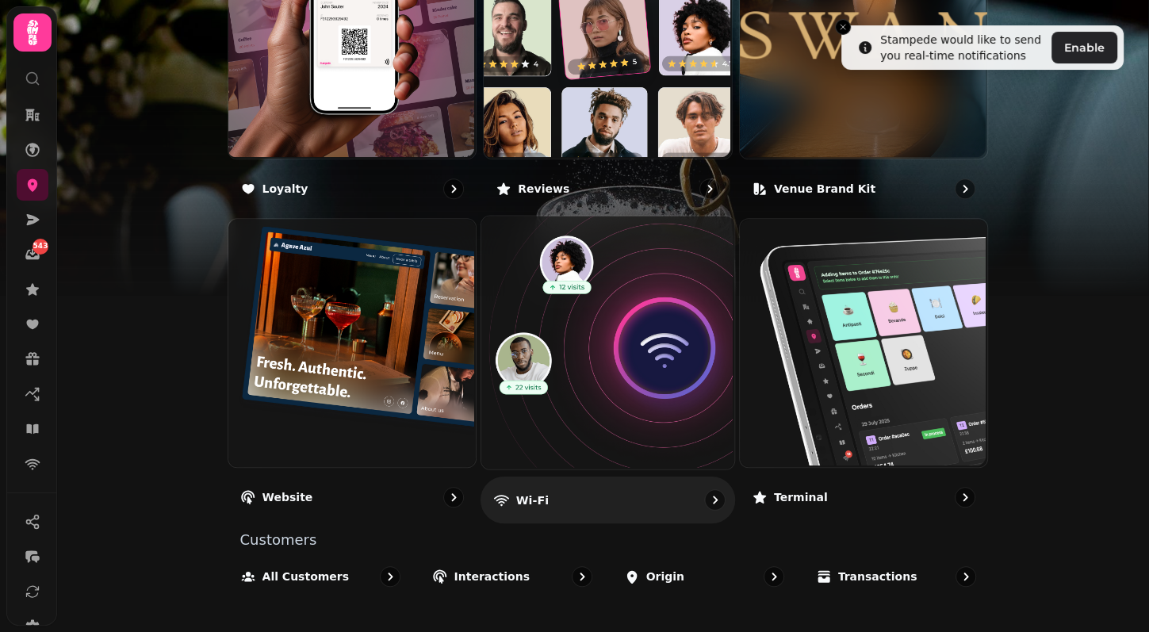
click at [658, 374] on img at bounding box center [606, 341] width 253 height 253
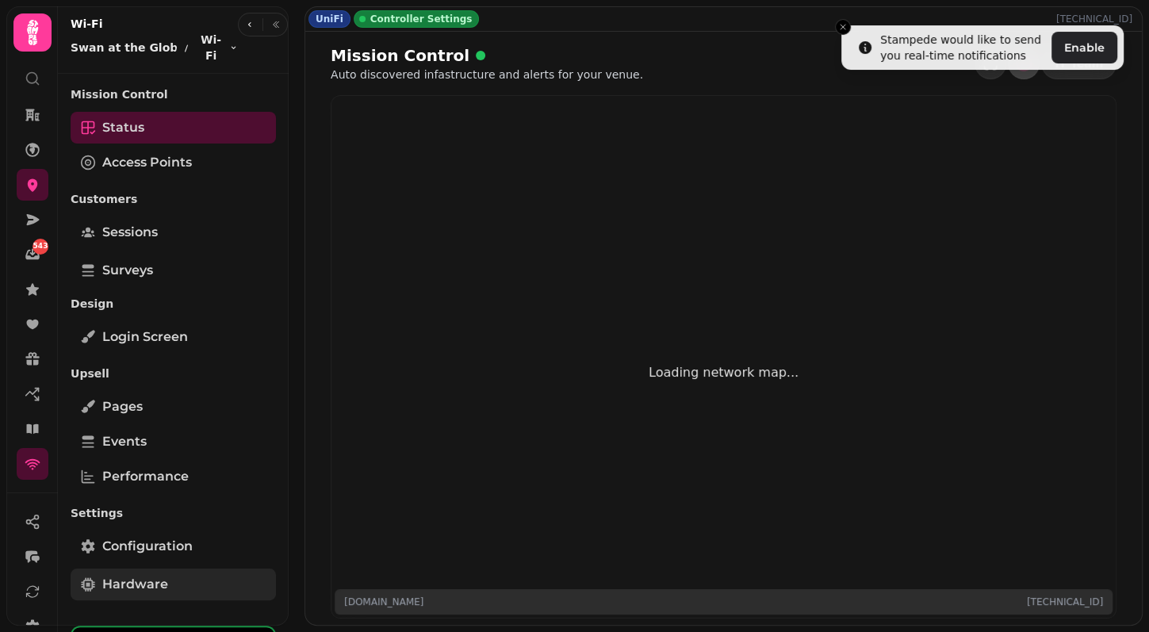
click at [166, 575] on span "Hardware" at bounding box center [135, 584] width 66 height 19
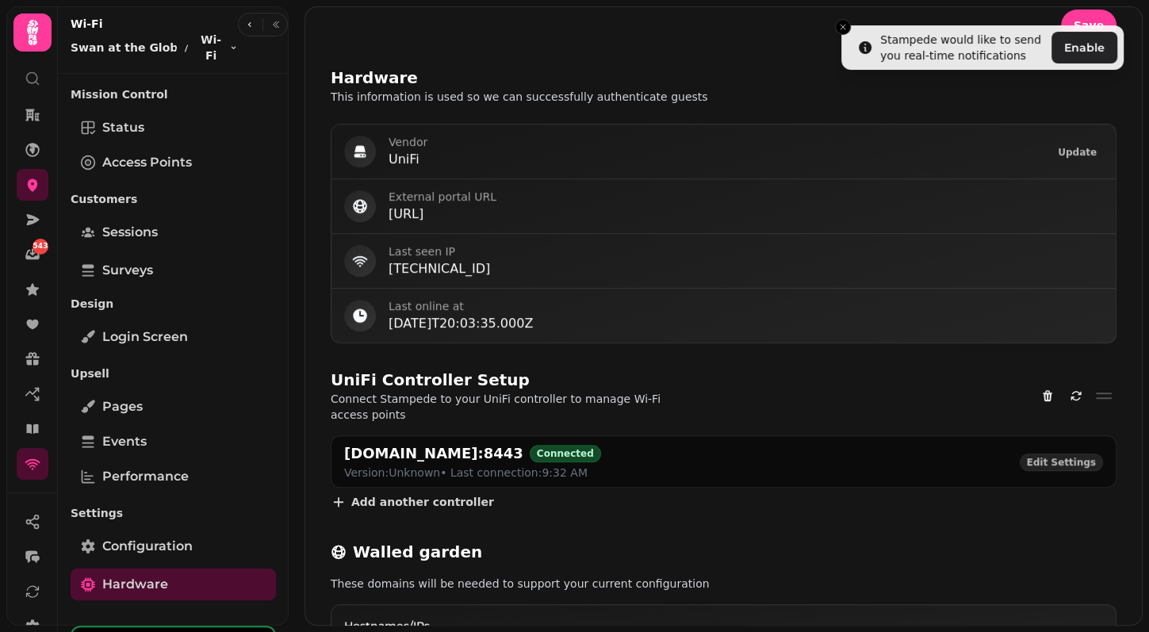
scroll to position [722, 0]
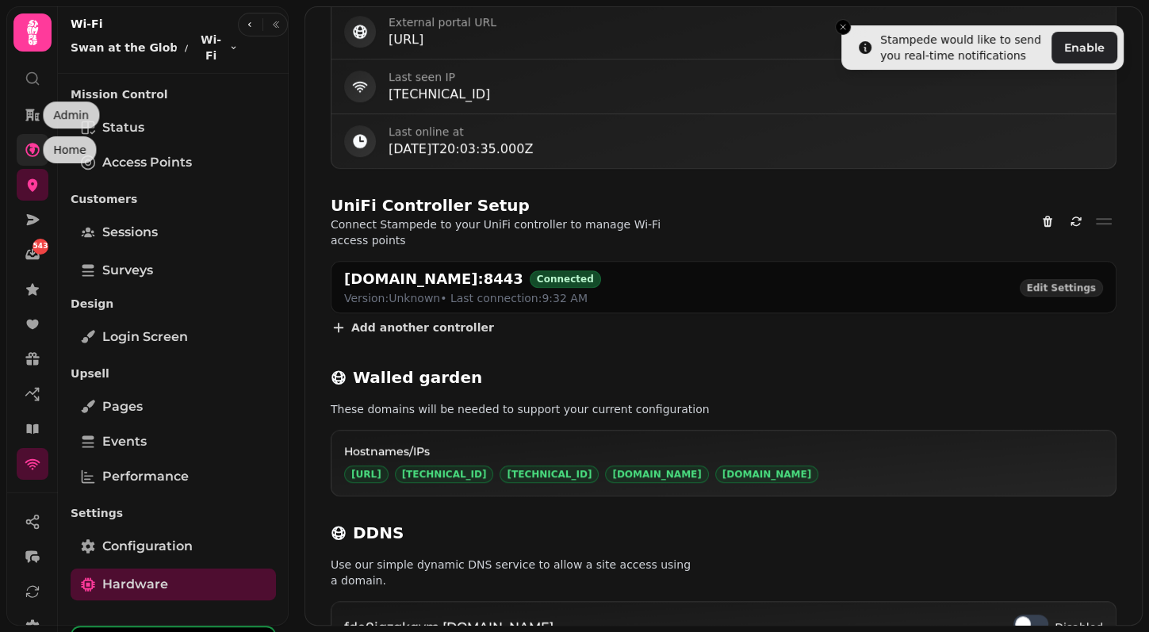
click at [37, 143] on icon at bounding box center [33, 150] width 16 height 16
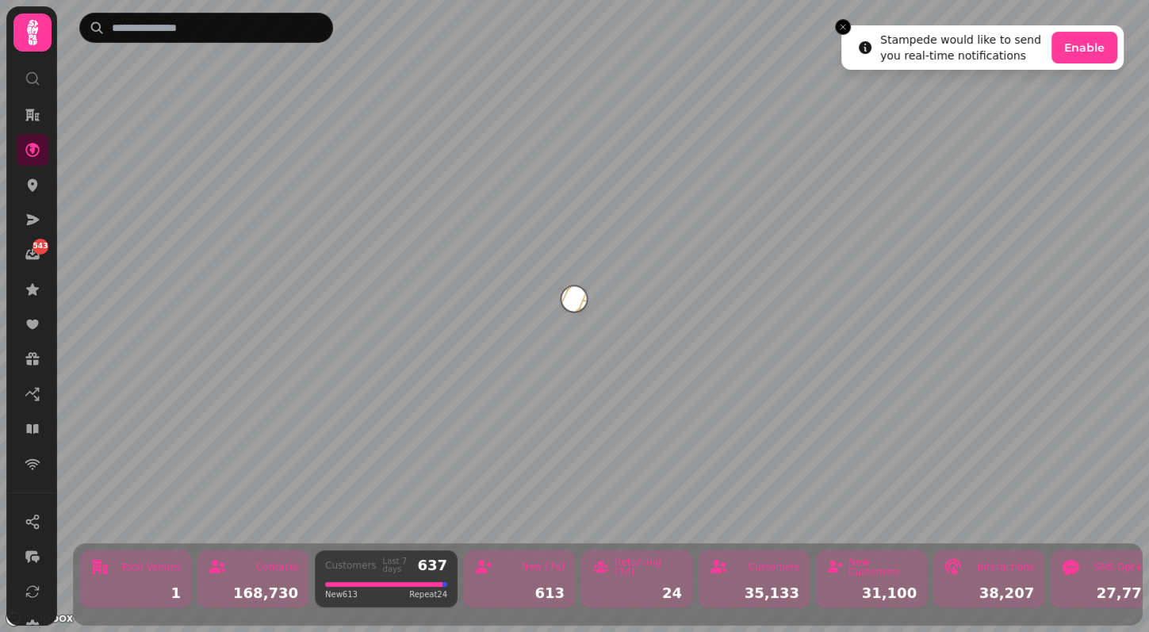
click at [844, 36] on li "Stampede would like to send you real-time notifications Enable" at bounding box center [983, 47] width 282 height 44
click at [845, 29] on line "Close toast" at bounding box center [843, 27] width 5 height 5
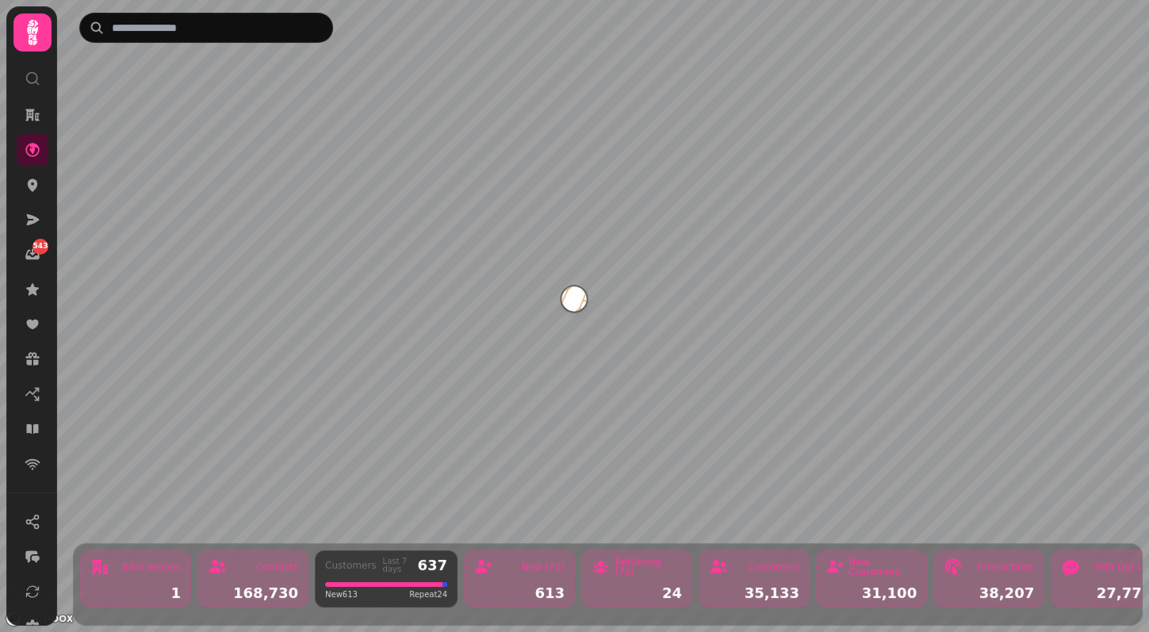
click at [29, 74] on icon at bounding box center [33, 79] width 16 height 16
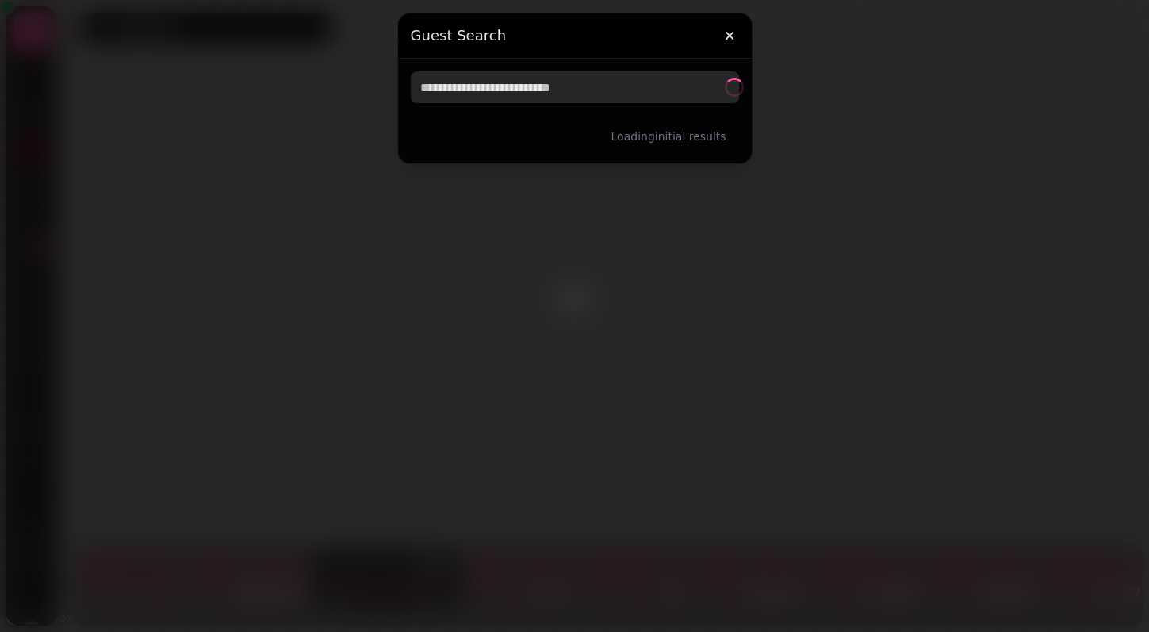
click at [522, 87] on input "text" at bounding box center [575, 87] width 328 height 32
paste input "**********"
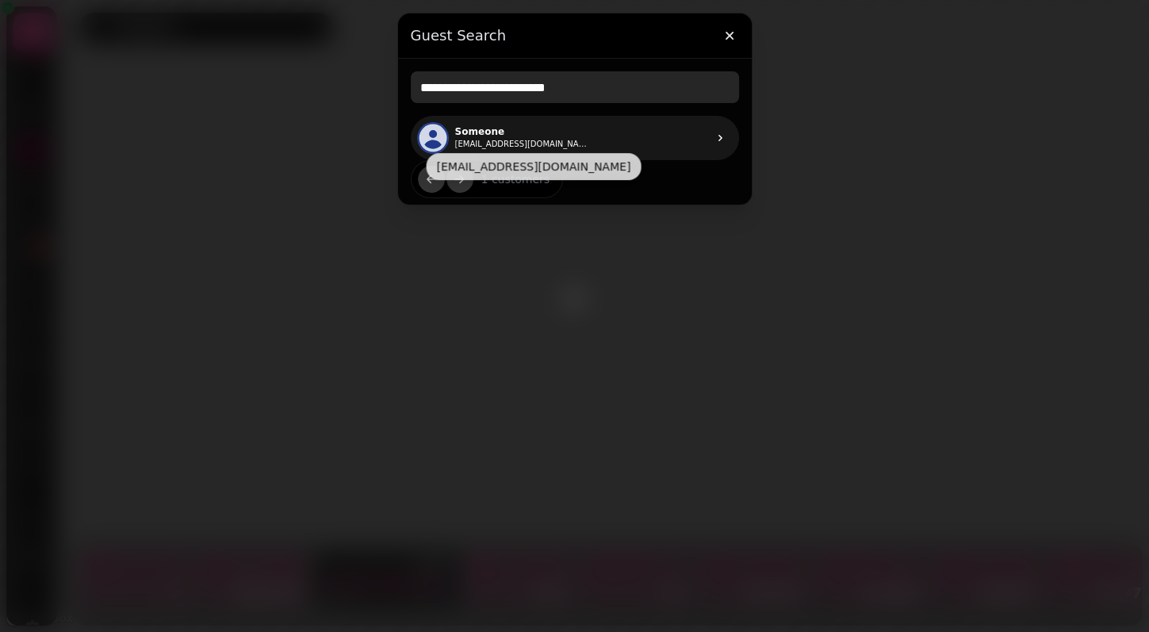
type input "**********"
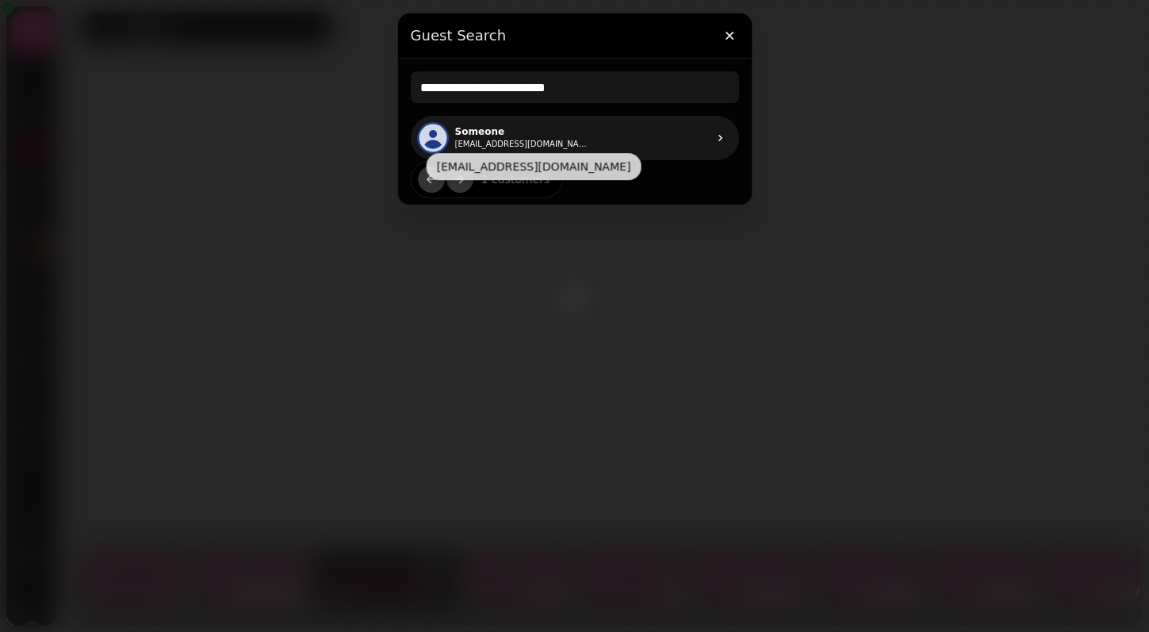
click at [526, 139] on button "dfaccount@btopenworld.com" at bounding box center [522, 144] width 135 height 13
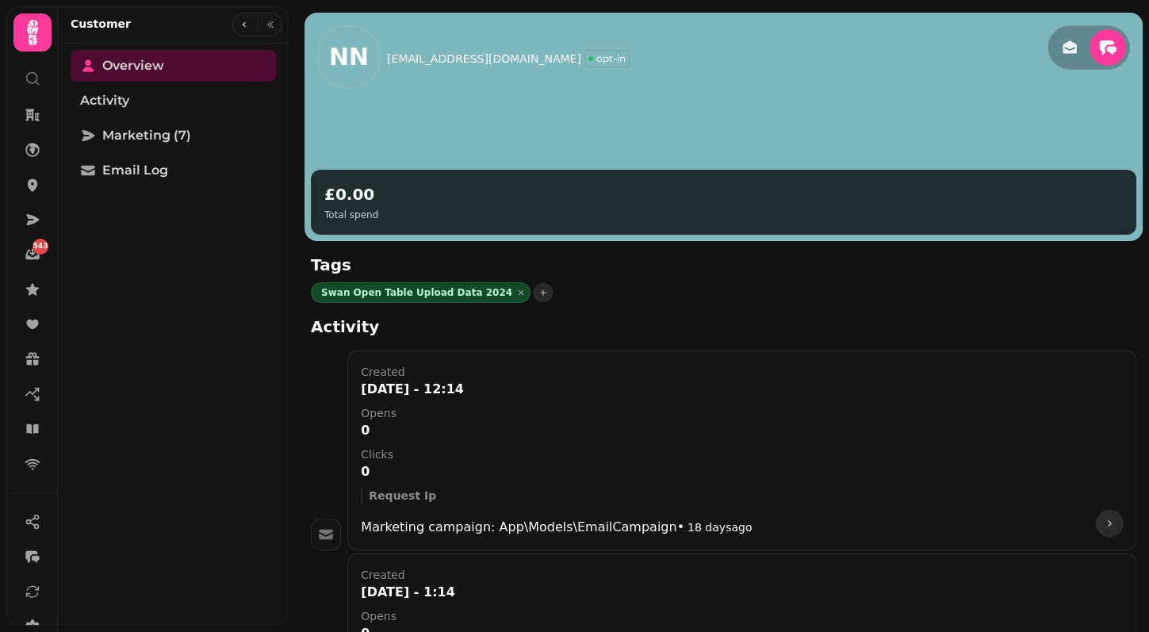
click at [291, 209] on div "NN dfaccount@btopenworld.com opt-in £0.00 Total spend Tags Swan Open Table Uplo…" at bounding box center [719, 316] width 861 height 632
